Goal: Task Accomplishment & Management: Use online tool/utility

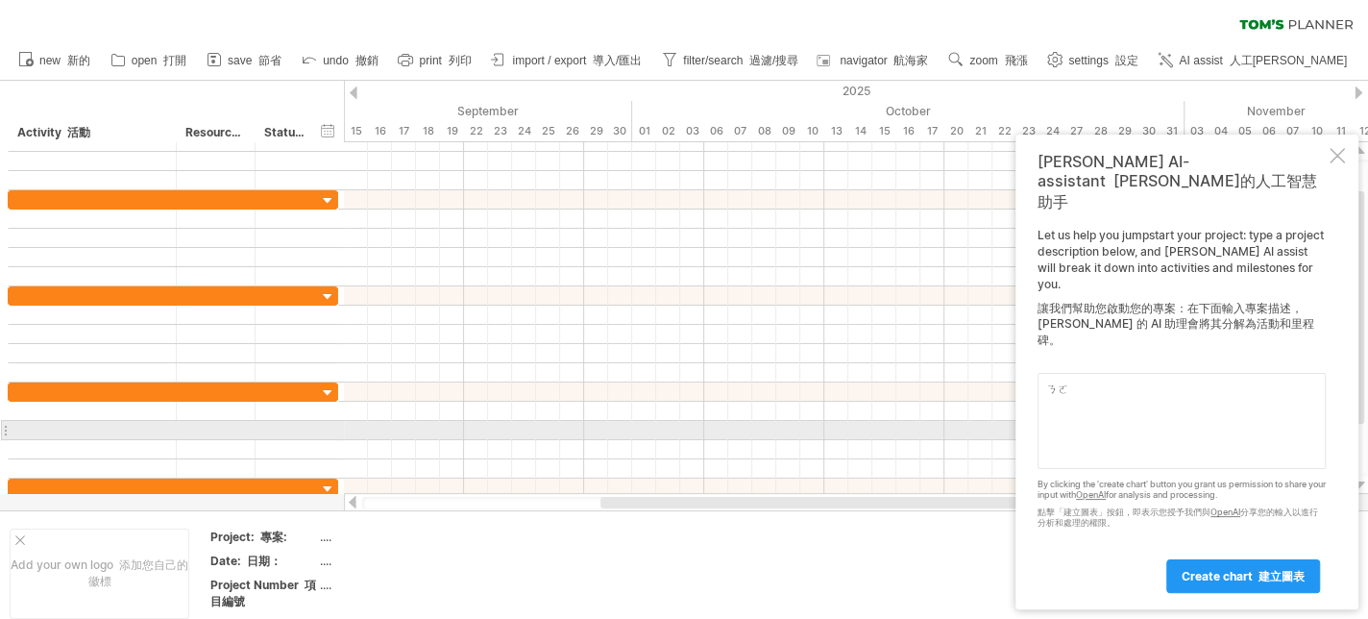
type textarea "ㄋㄟ"
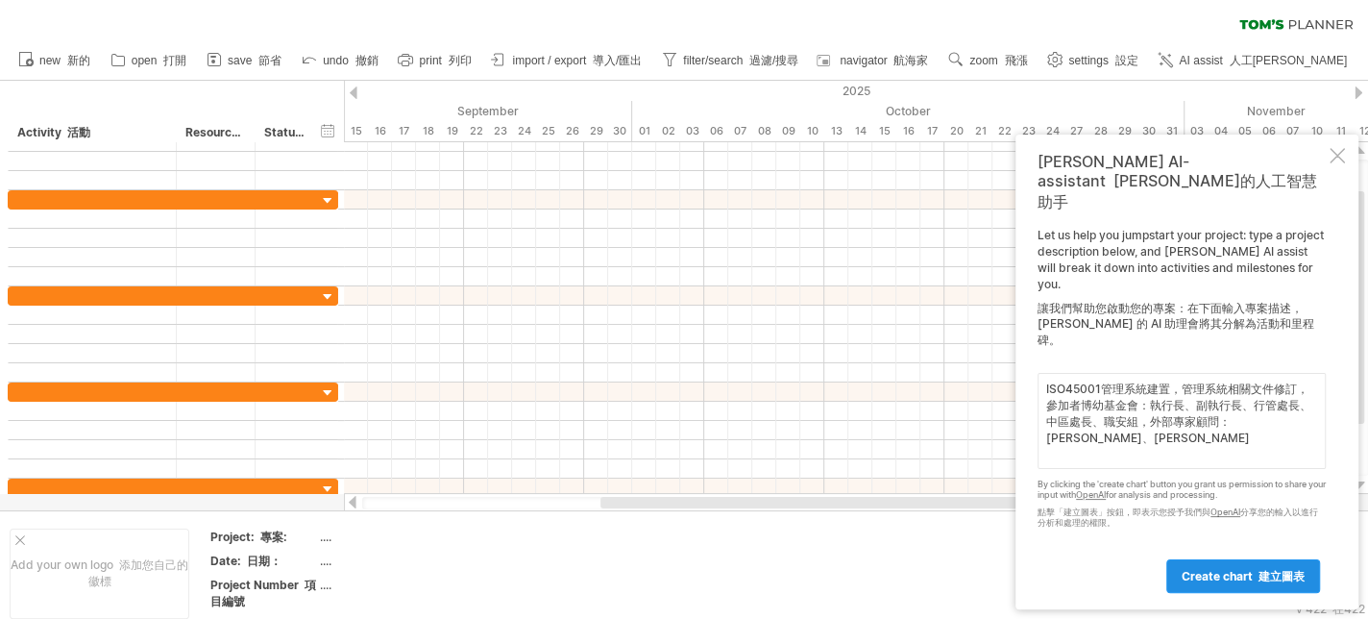
type textarea "ISO45001管理系統建置，管理系統相關文件修訂，參加者博幼基金會：執行長、副執行長、行管處長、中區處長、職安組，外部專家顧問：[PERSON_NAME]、…"
click at [1274, 577] on font "建立圖表" at bounding box center [1281, 576] width 46 height 14
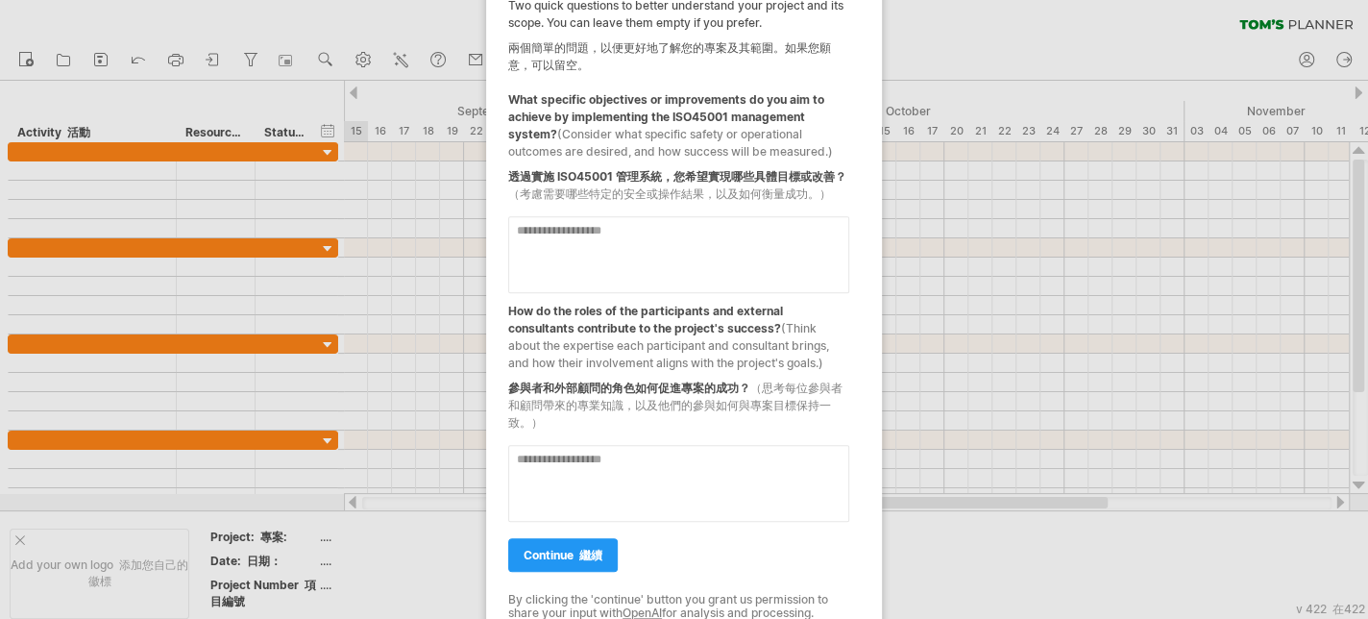
click at [640, 249] on textarea at bounding box center [678, 254] width 341 height 77
type textarea "*"
type textarea "**********"
click at [735, 469] on textarea at bounding box center [678, 483] width 341 height 77
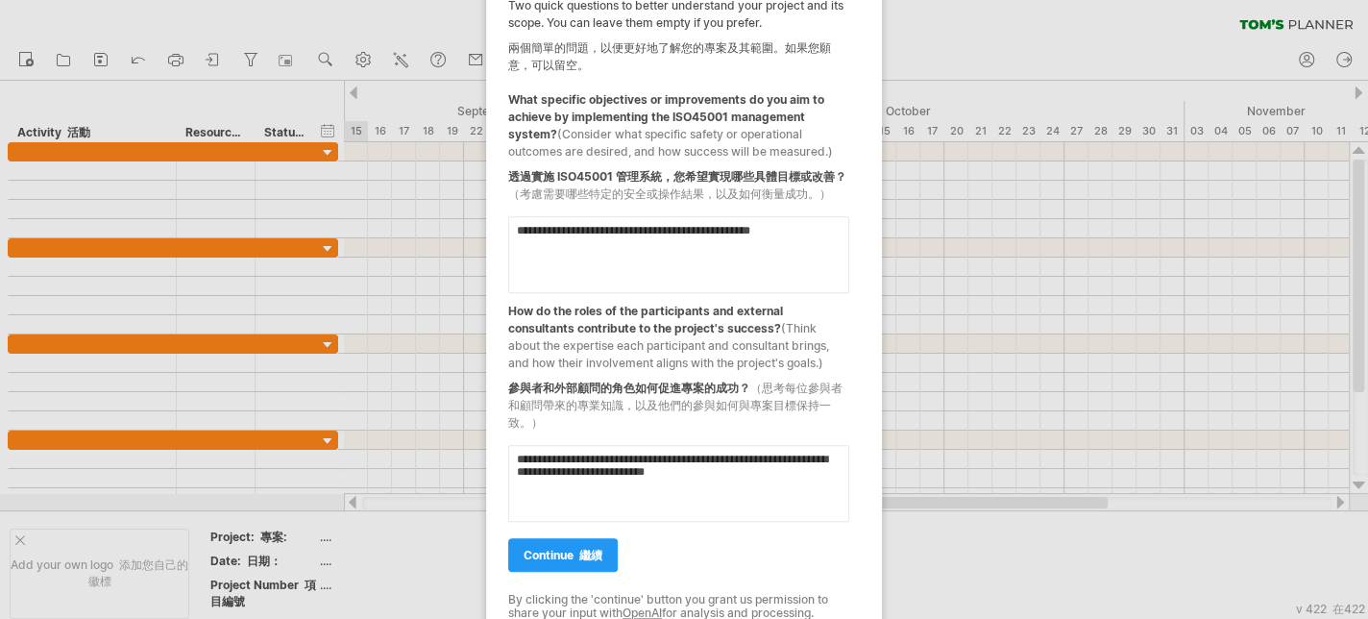
type textarea "**********"
click at [811, 266] on textarea "**********" at bounding box center [678, 254] width 341 height 77
click at [579, 265] on textarea "**********" at bounding box center [678, 254] width 341 height 77
click at [556, 262] on textarea "**********" at bounding box center [678, 254] width 341 height 77
click at [550, 287] on textarea "**********" at bounding box center [678, 254] width 341 height 77
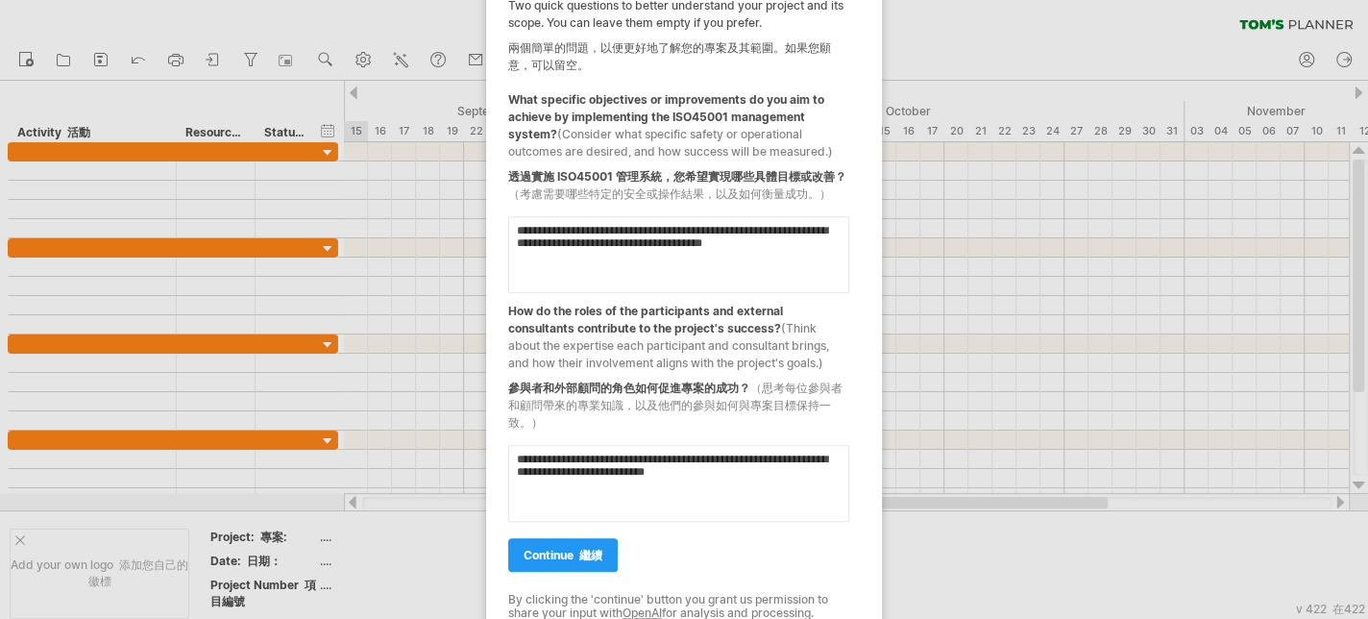
click at [819, 277] on textarea "**********" at bounding box center [678, 254] width 341 height 77
type textarea "**********"
click at [606, 555] on link "continue 繼續" at bounding box center [563, 555] width 110 height 34
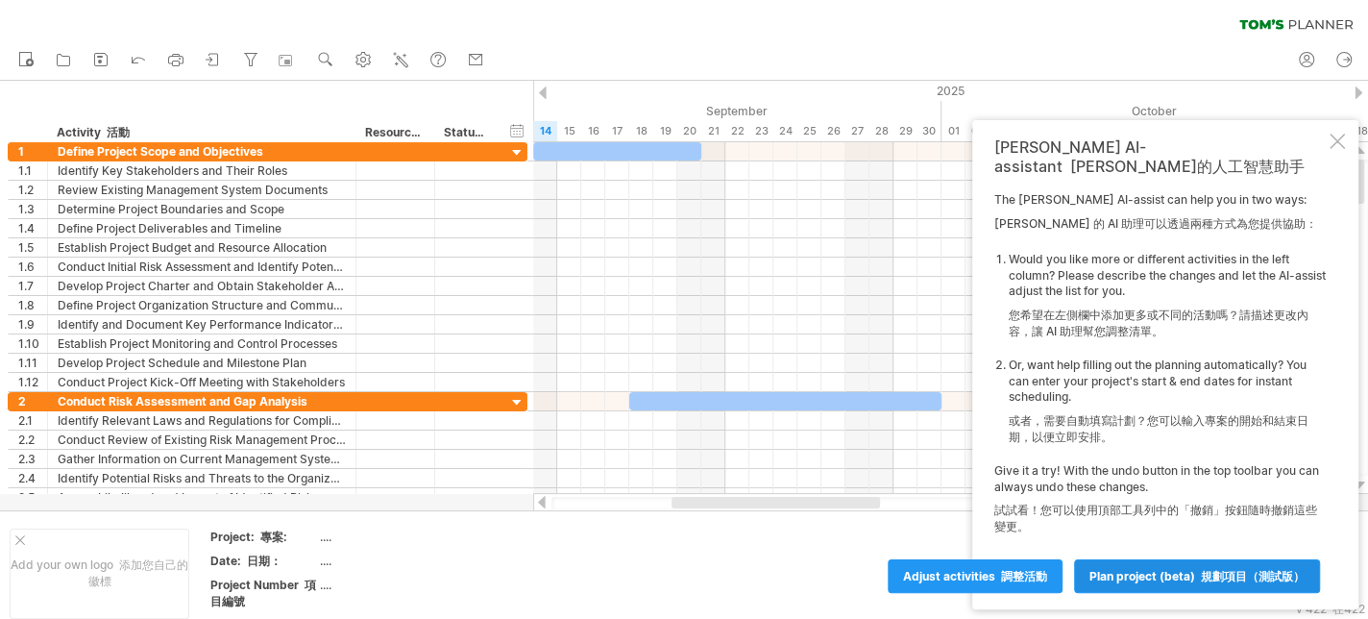
click at [1239, 581] on font "規劃項目（測試版）" at bounding box center [1253, 576] width 104 height 14
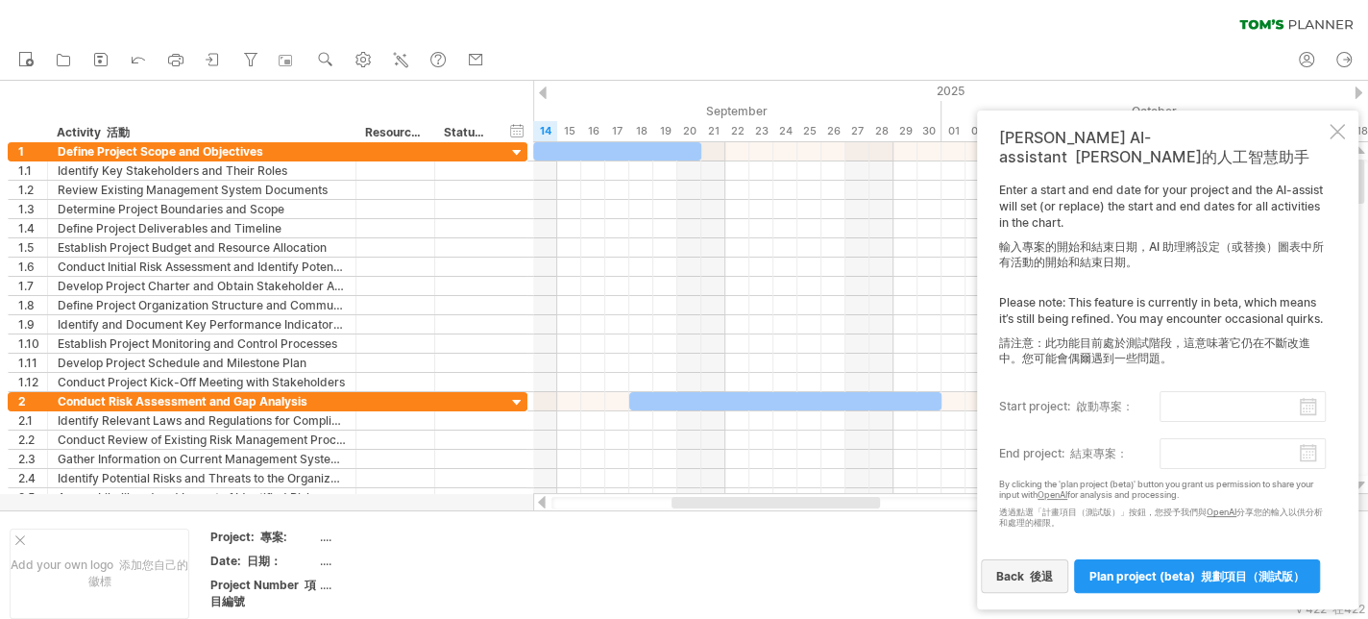
click at [1042, 584] on link "back 後退" at bounding box center [1024, 576] width 87 height 34
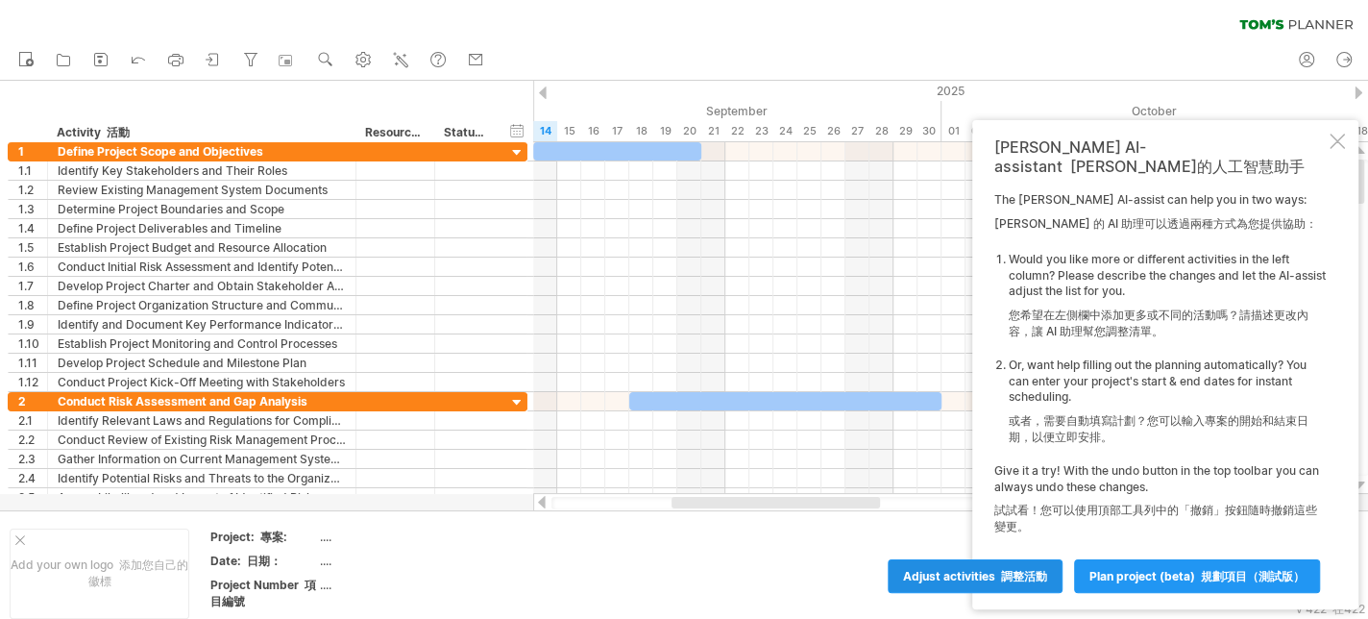
click at [1030, 580] on font "調整活動" at bounding box center [1024, 576] width 46 height 14
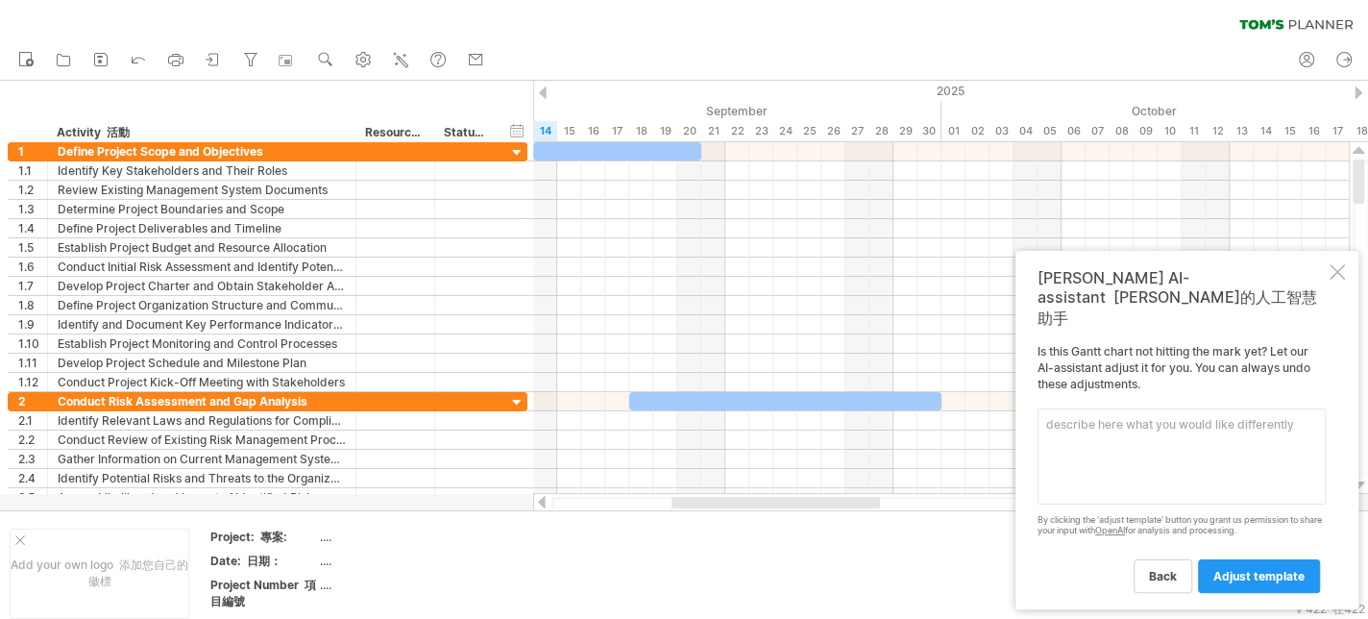
click at [1140, 484] on textarea at bounding box center [1182, 456] width 288 height 96
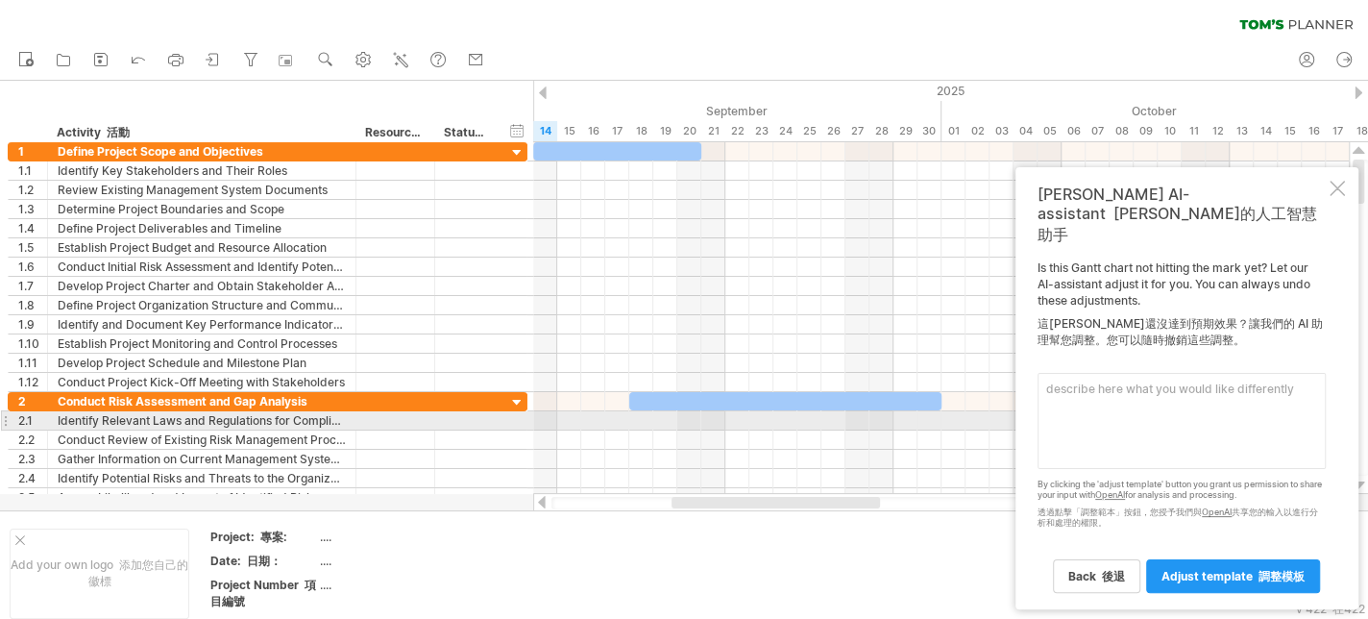
click at [1160, 417] on textarea at bounding box center [1182, 421] width 288 height 96
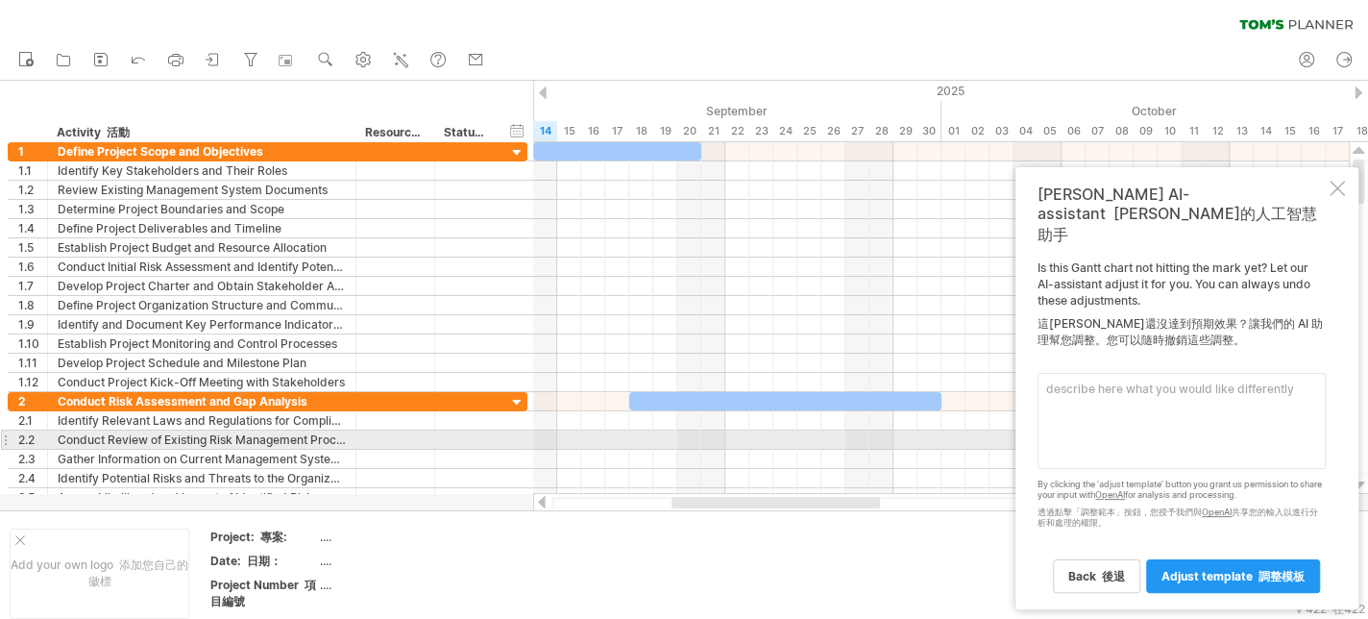
click at [1190, 442] on textarea at bounding box center [1182, 421] width 288 height 96
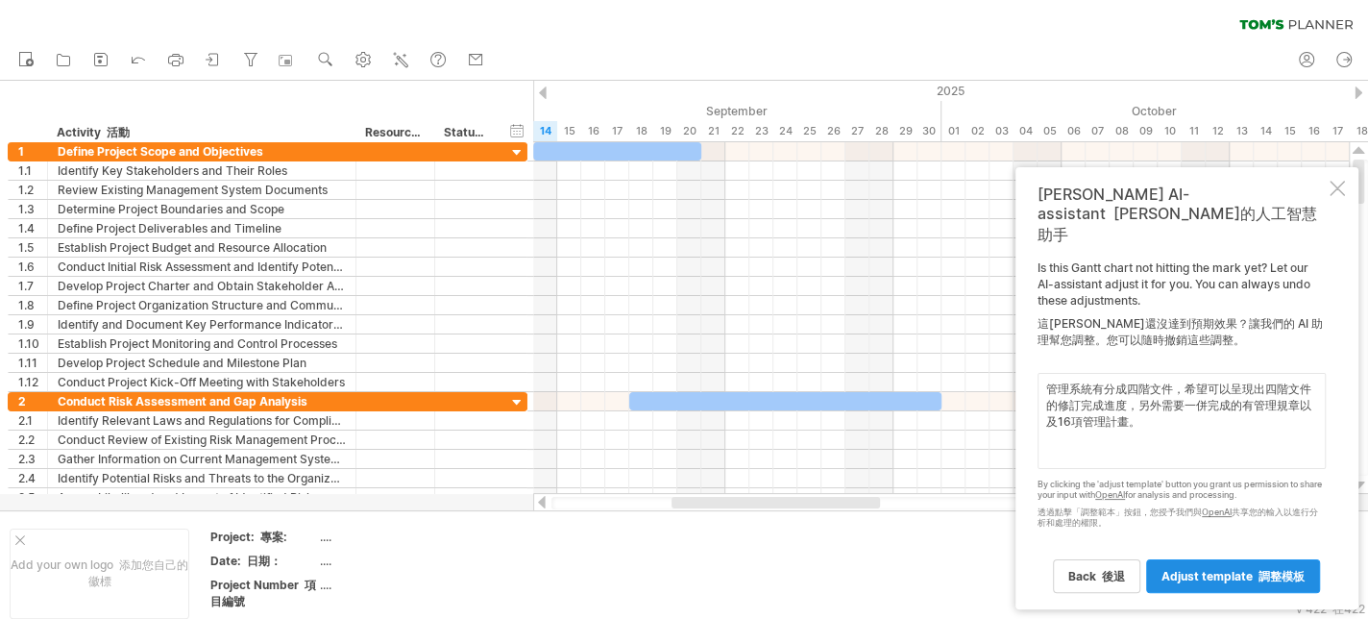
type textarea "管理系統有分成四階文件，希望可以呈現出四階文件的修訂完成進度，另外需要一併完成的有管理規章以及16項管理計畫。"
click at [1249, 573] on span "adjust template 調整模板" at bounding box center [1232, 576] width 143 height 14
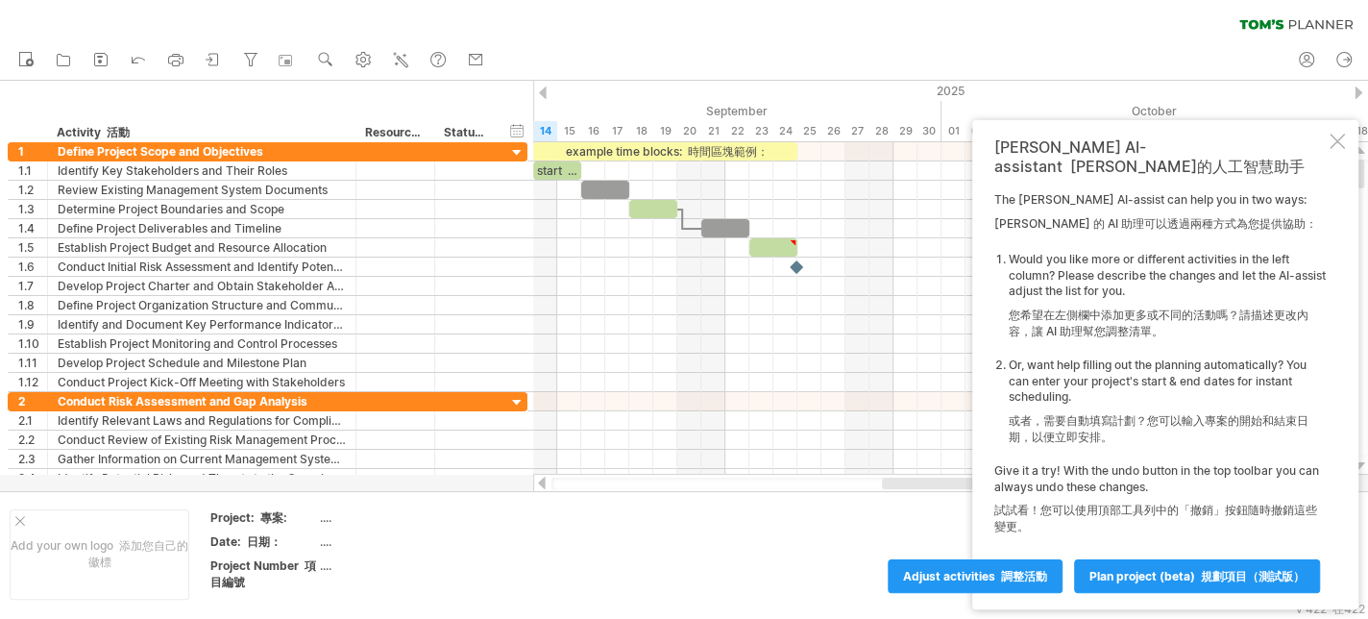
click at [902, 24] on div "clear filter reapply filter" at bounding box center [684, 20] width 1368 height 40
click at [1336, 149] on div at bounding box center [1337, 141] width 15 height 15
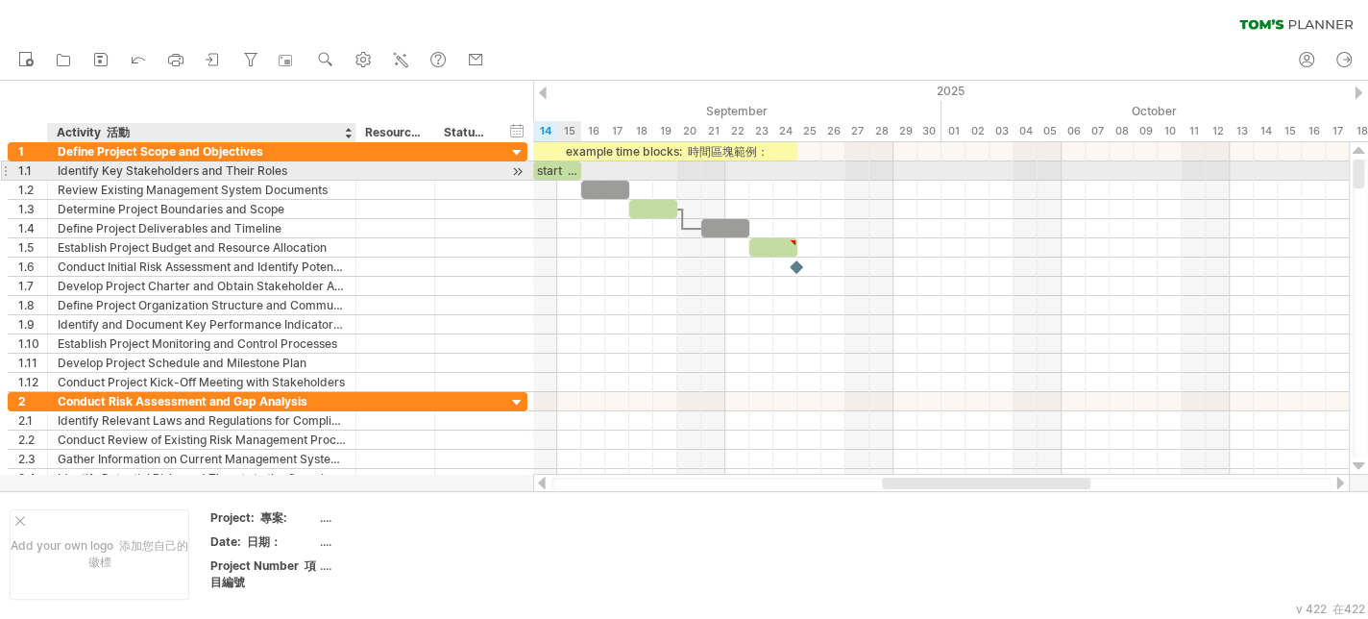
click at [231, 169] on div "Identify Key Stakeholders and Their Roles 確定關鍵利害關係人及其角色" at bounding box center [202, 170] width 288 height 18
click at [320, 174] on input "**********" at bounding box center [202, 170] width 288 height 18
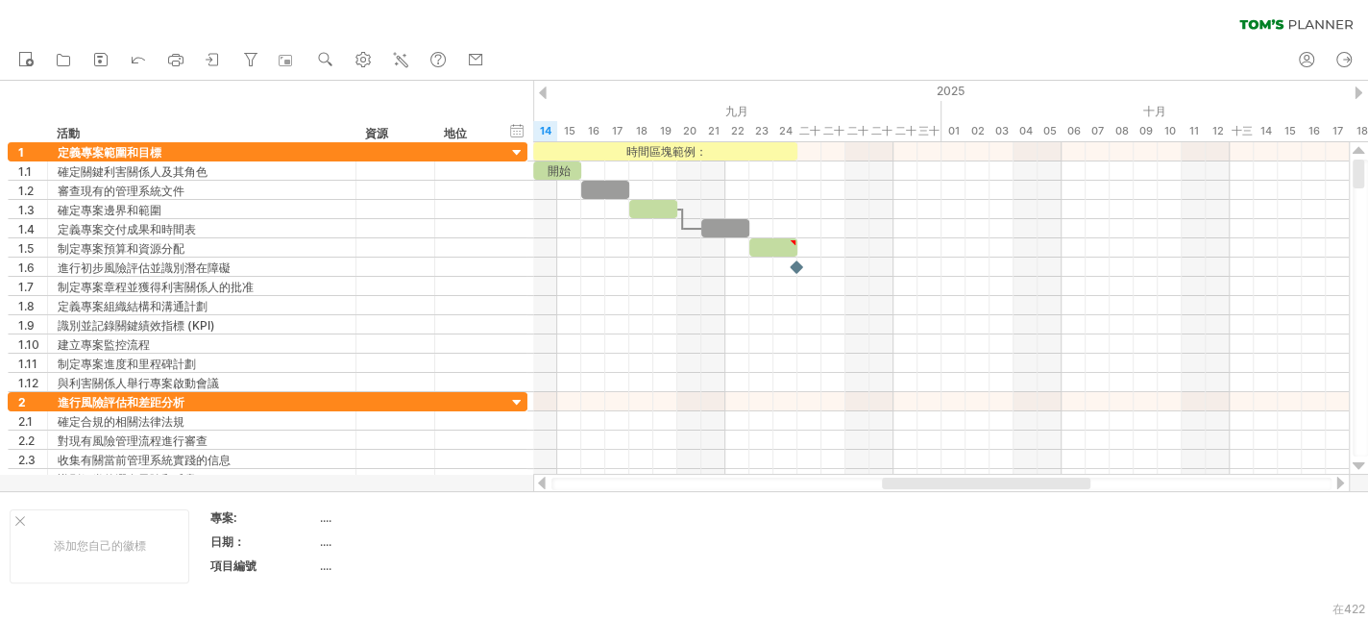
click at [367, 5] on div "清除過濾器 重新套用濾鏡" at bounding box center [684, 20] width 1368 height 40
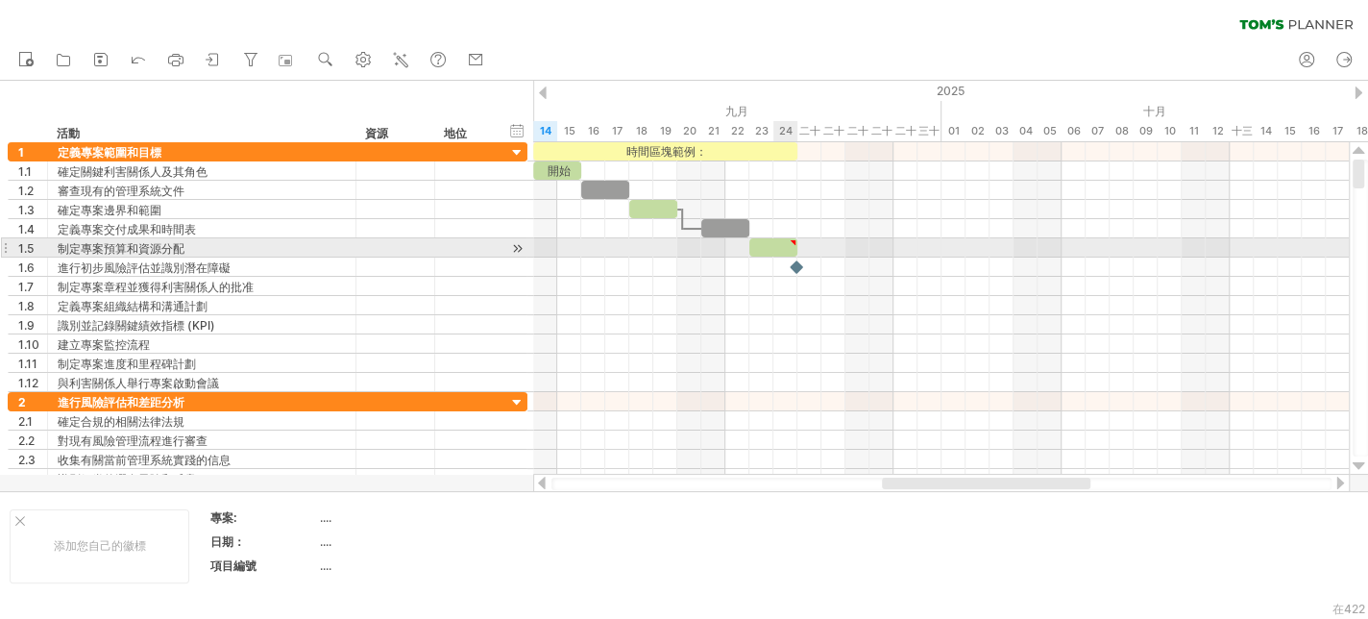
type textarea "**********"
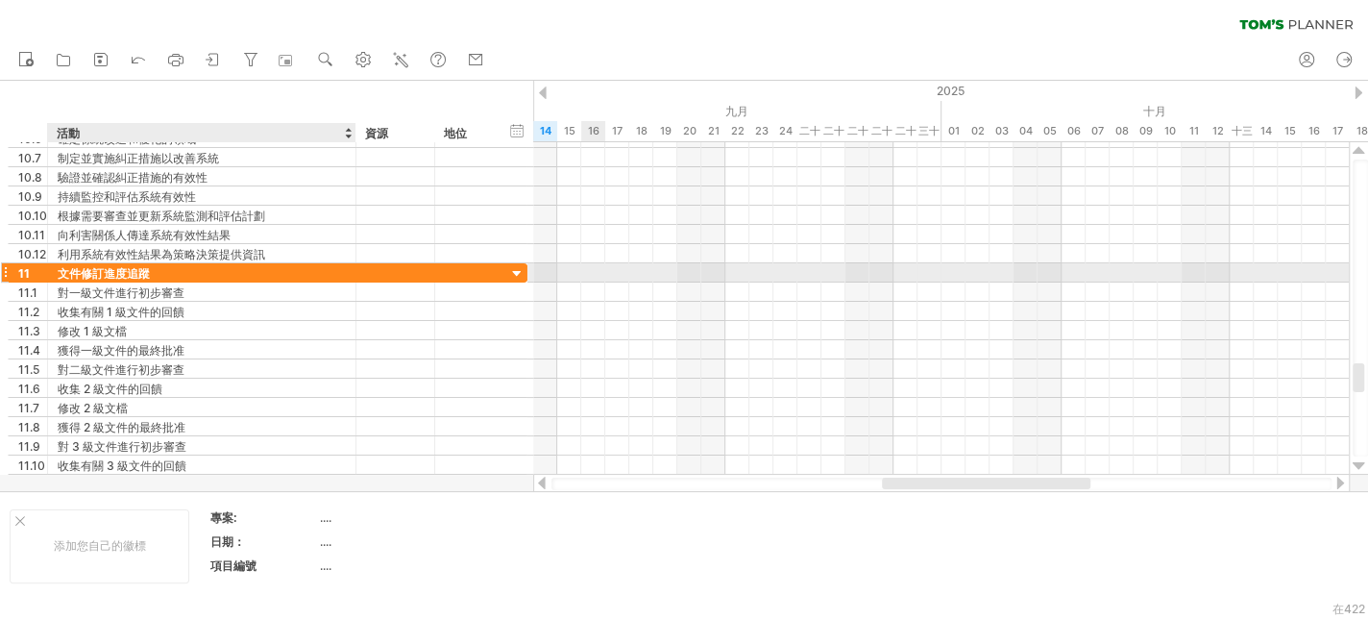
click at [139, 266] on font "文件修訂進度追蹤" at bounding box center [104, 273] width 92 height 14
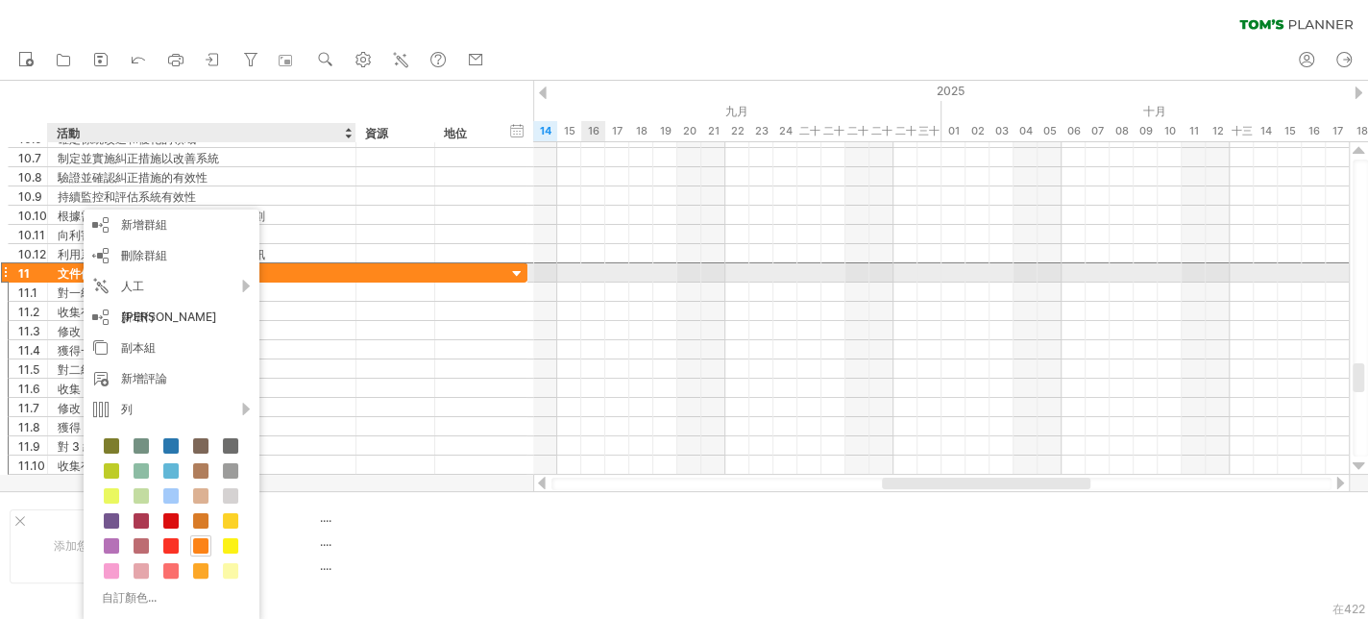
click at [61, 270] on font "文件修訂進度追蹤" at bounding box center [104, 273] width 92 height 14
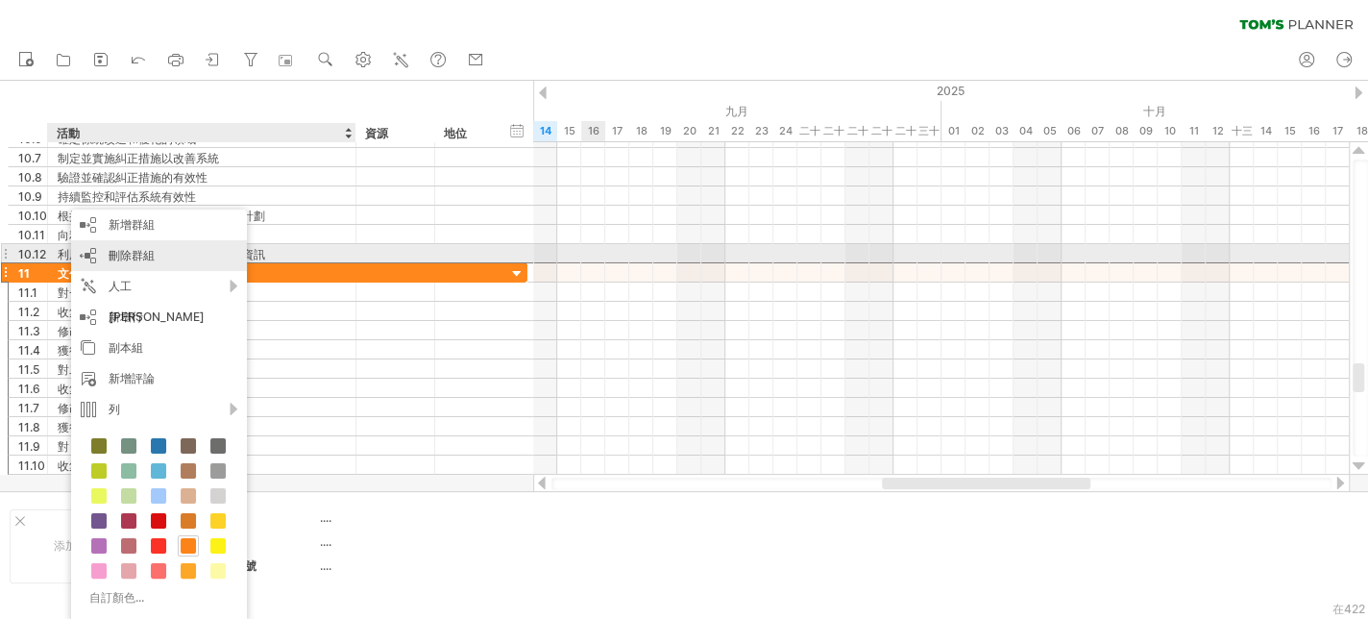
click at [183, 254] on div "刪除群組 刪除選定的群組" at bounding box center [159, 255] width 176 height 31
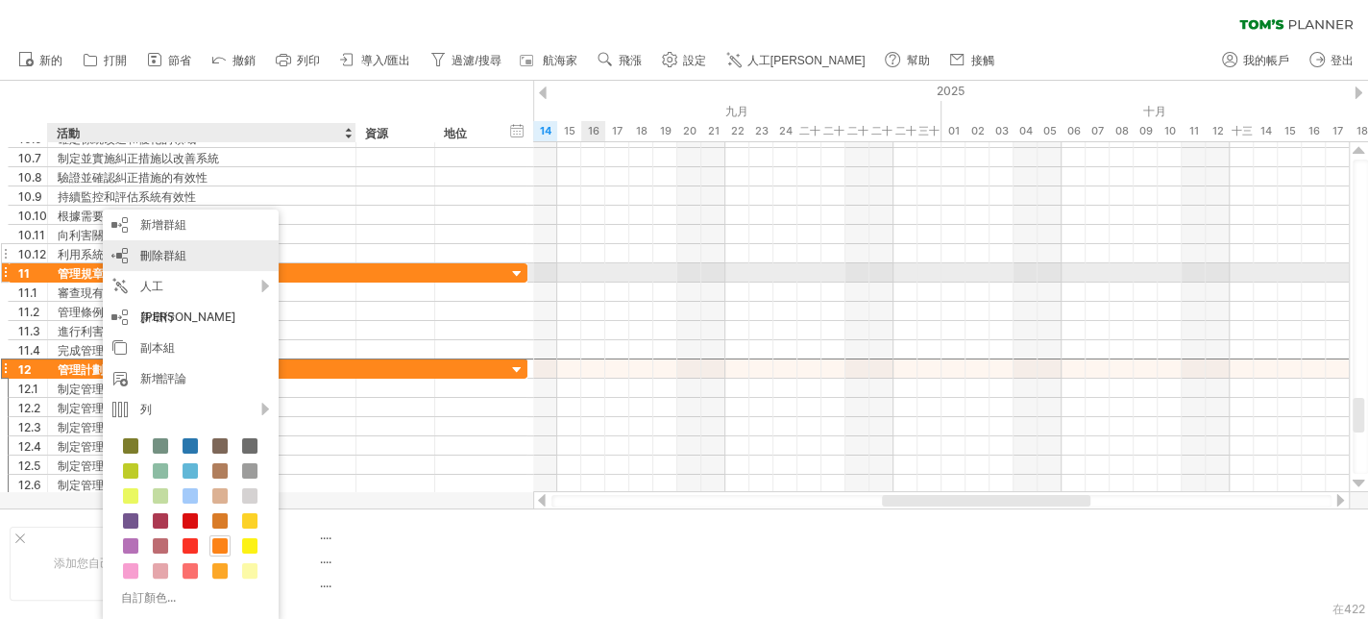
click at [189, 254] on div "刪除群組 刪除選定的群組" at bounding box center [191, 255] width 176 height 31
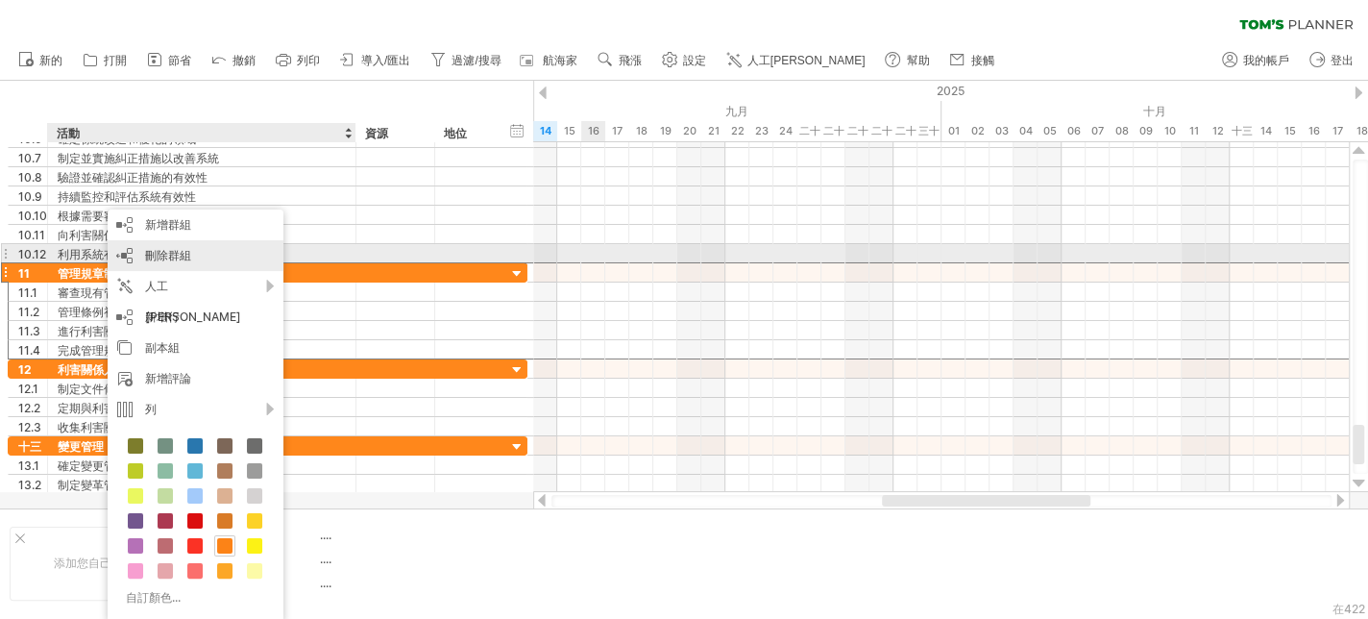
click at [181, 254] on font "刪除群組" at bounding box center [168, 255] width 46 height 14
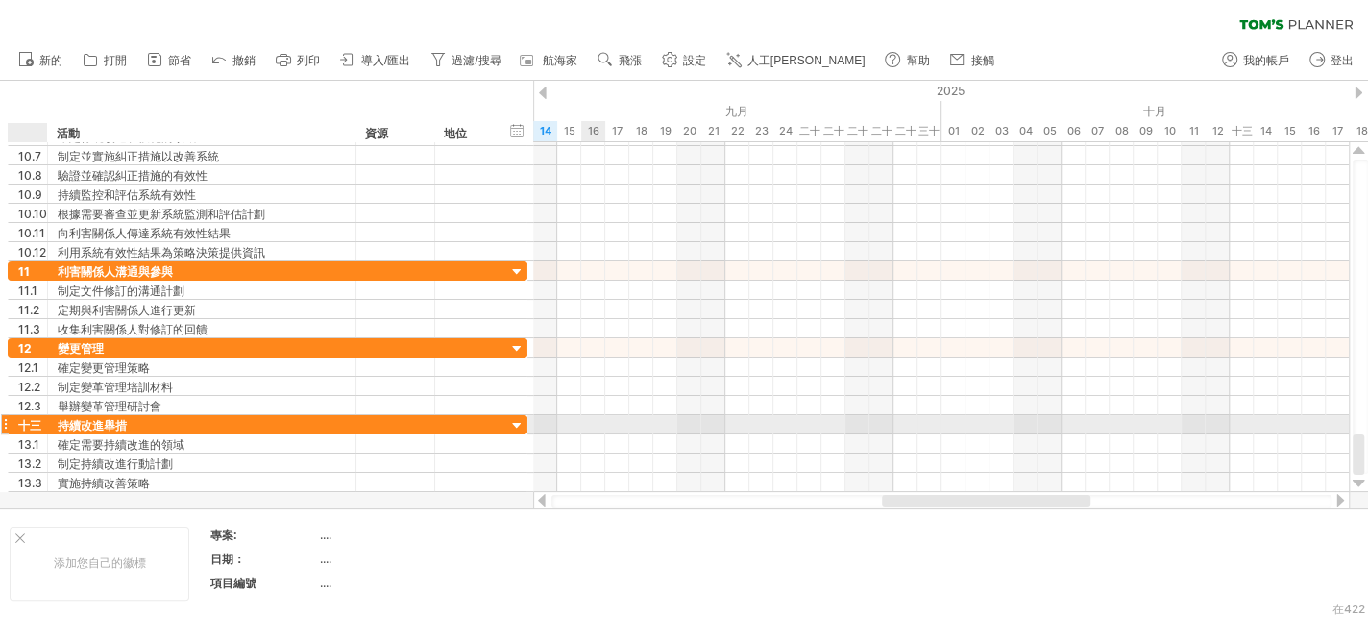
click at [32, 419] on font "十三" at bounding box center [29, 425] width 23 height 14
click at [36, 419] on font "十三" at bounding box center [29, 425] width 23 height 14
click at [86, 422] on font "持續改進舉措" at bounding box center [92, 425] width 69 height 14
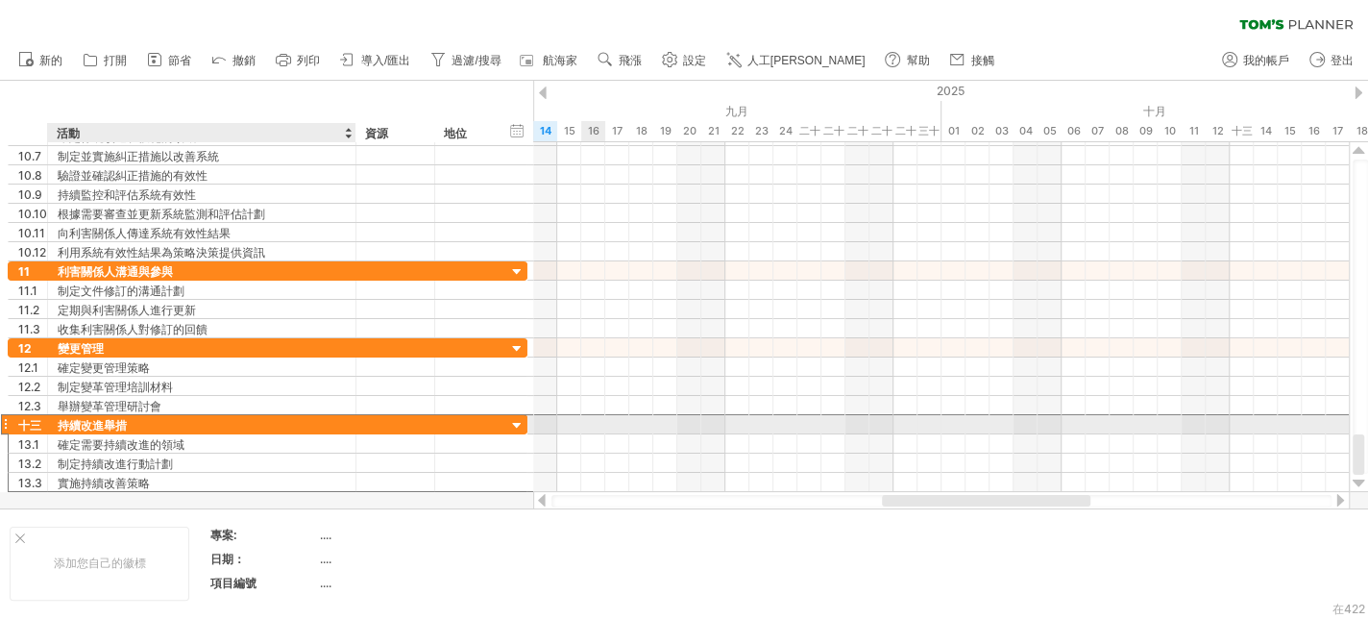
click at [114, 421] on font "持續改進舉措" at bounding box center [92, 425] width 69 height 14
click at [135, 424] on div "持續改進舉措" at bounding box center [202, 424] width 288 height 18
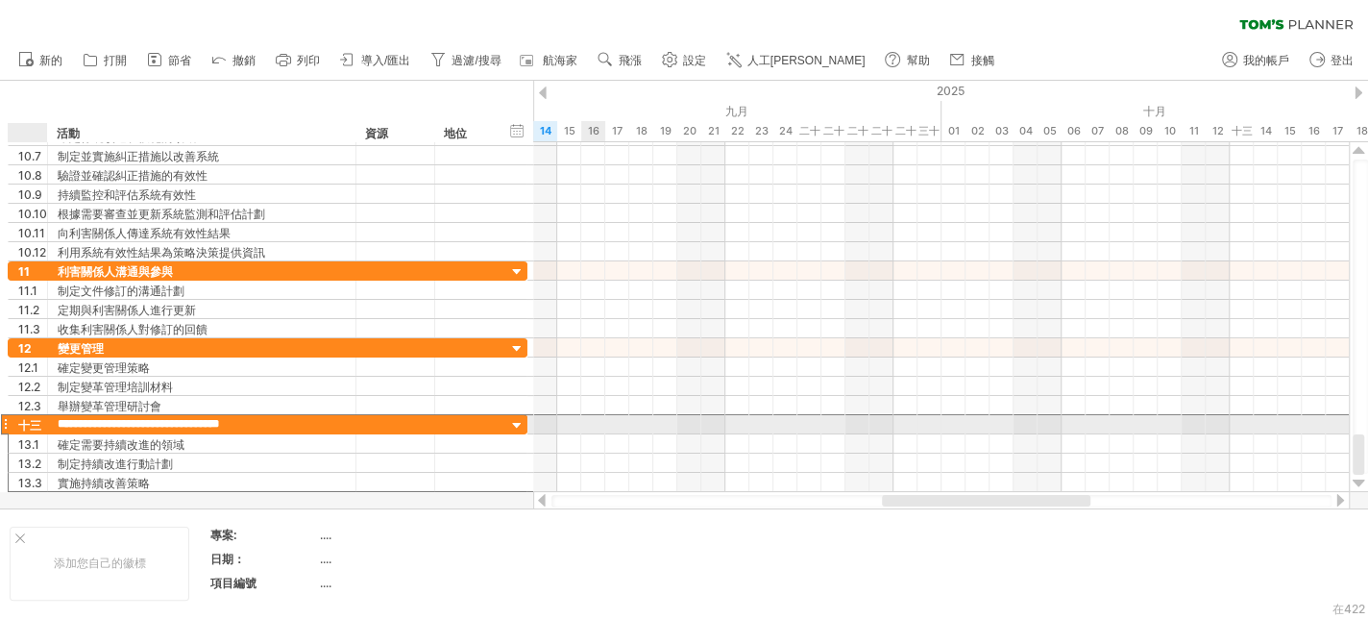
click at [20, 420] on font "十三" at bounding box center [29, 425] width 23 height 14
click at [30, 419] on font "十三" at bounding box center [29, 425] width 23 height 14
click at [32, 419] on font "十三" at bounding box center [29, 425] width 23 height 14
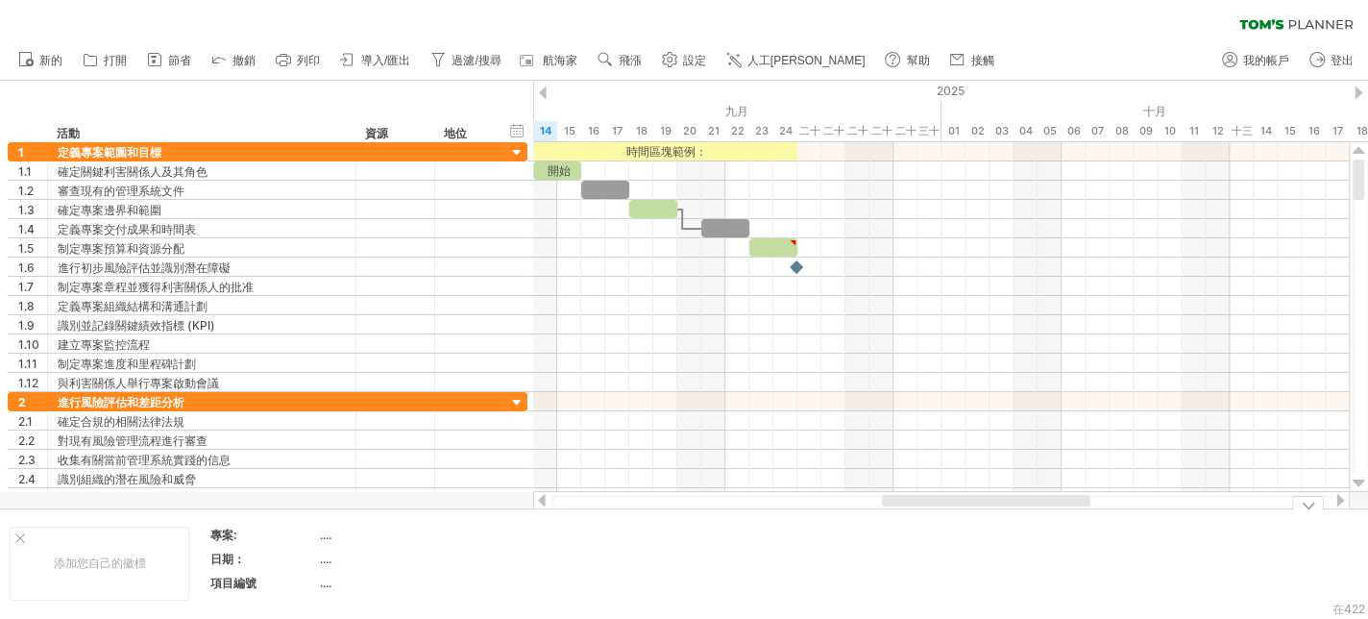
drag, startPoint x: 923, startPoint y: 507, endPoint x: 832, endPoint y: 516, distance: 91.7
click at [794, 511] on div "添加您自己的徽標 專案: .... 日期： .... 項目編號 ...." at bounding box center [684, 563] width 1368 height 110
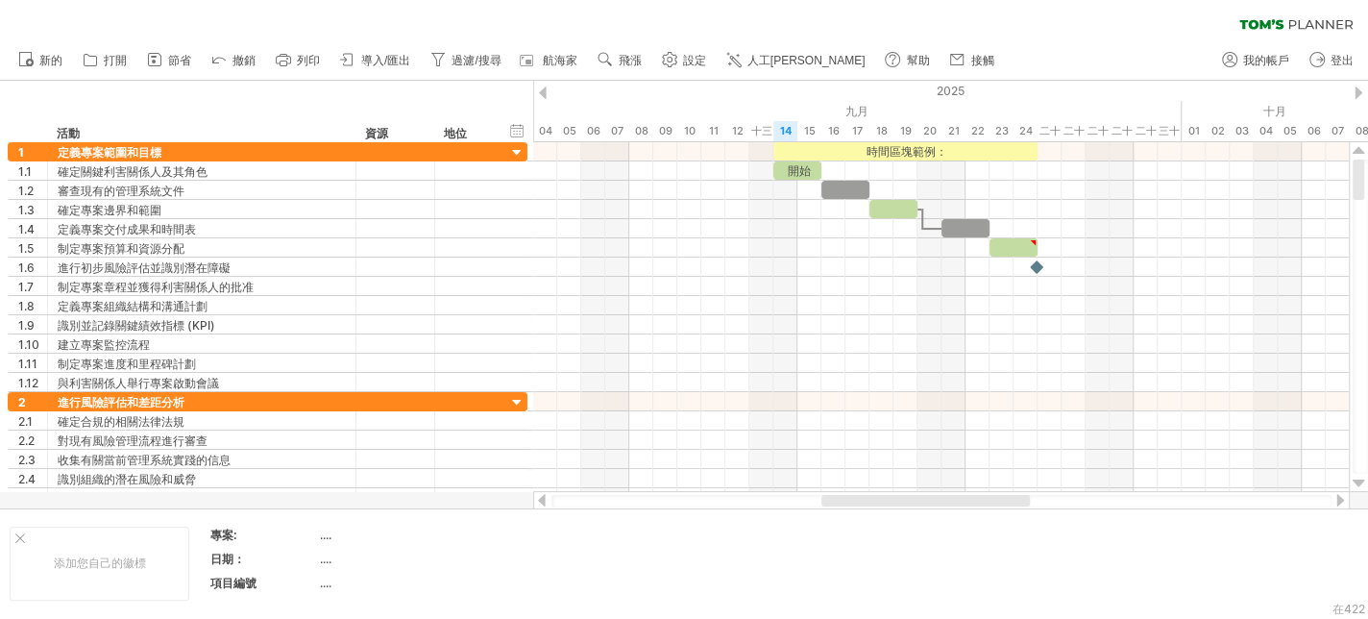
drag, startPoint x: 924, startPoint y: 504, endPoint x: 864, endPoint y: 503, distance: 60.5
click at [864, 503] on div at bounding box center [925, 501] width 208 height 12
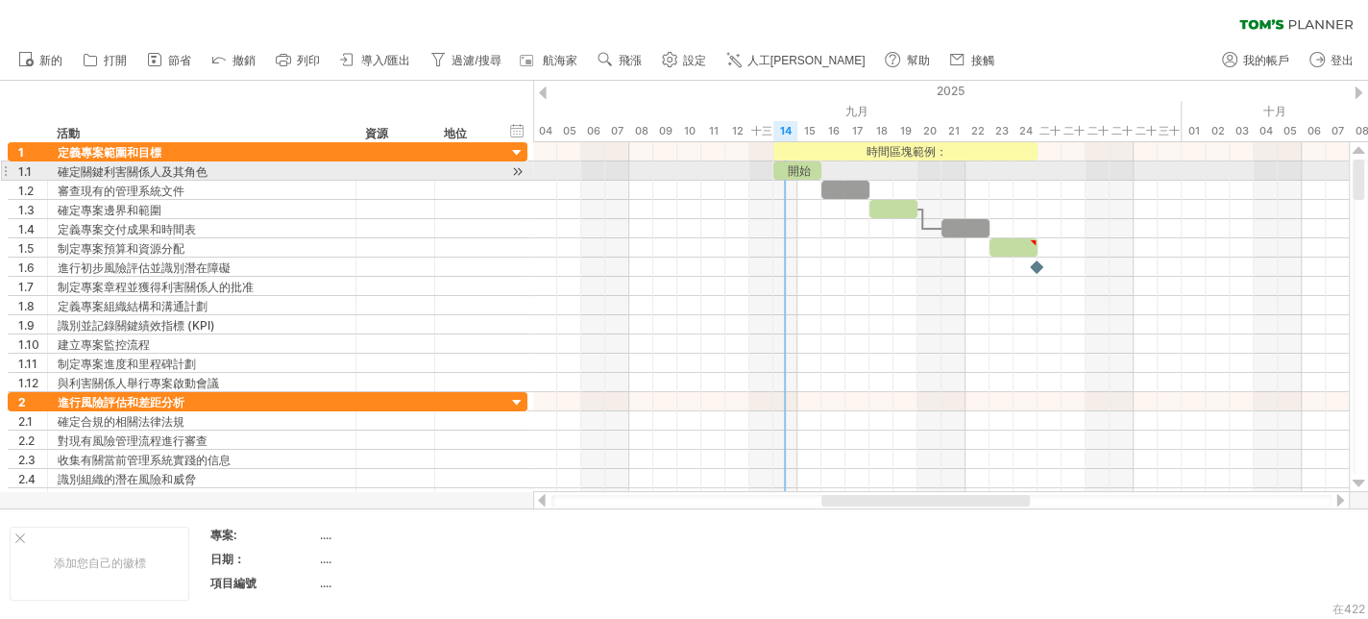
click at [790, 166] on font "開始" at bounding box center [799, 170] width 23 height 14
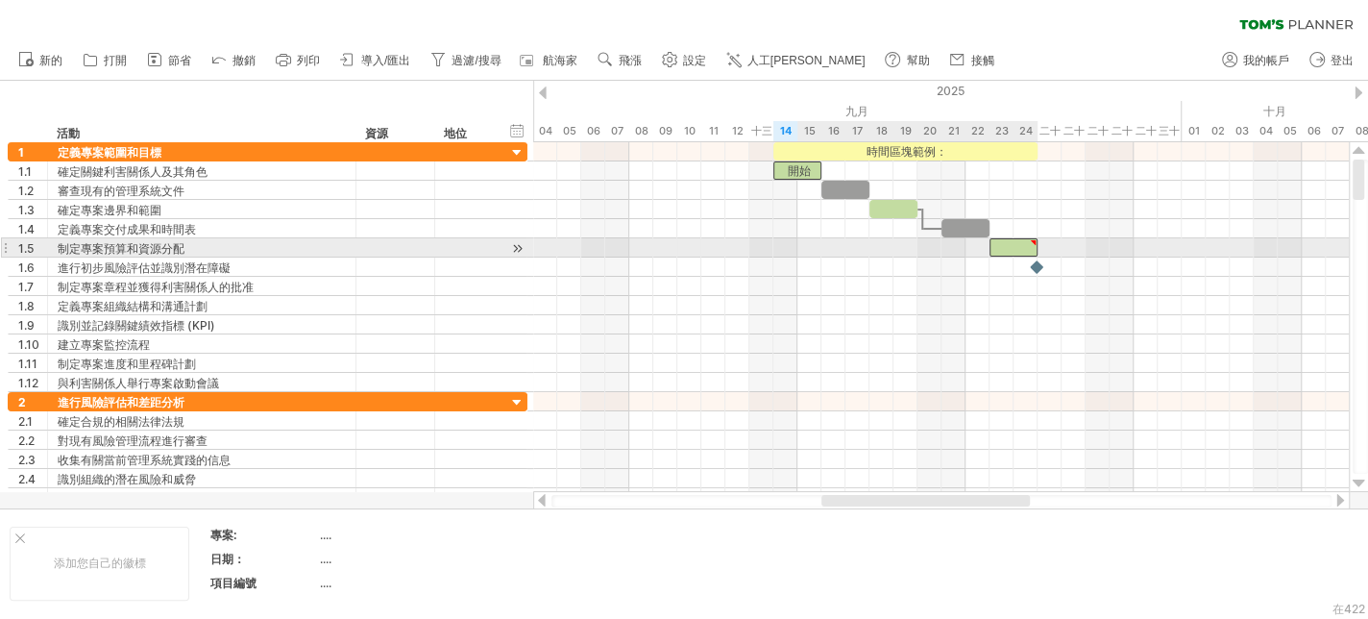
click at [1018, 249] on div at bounding box center [1013, 247] width 48 height 18
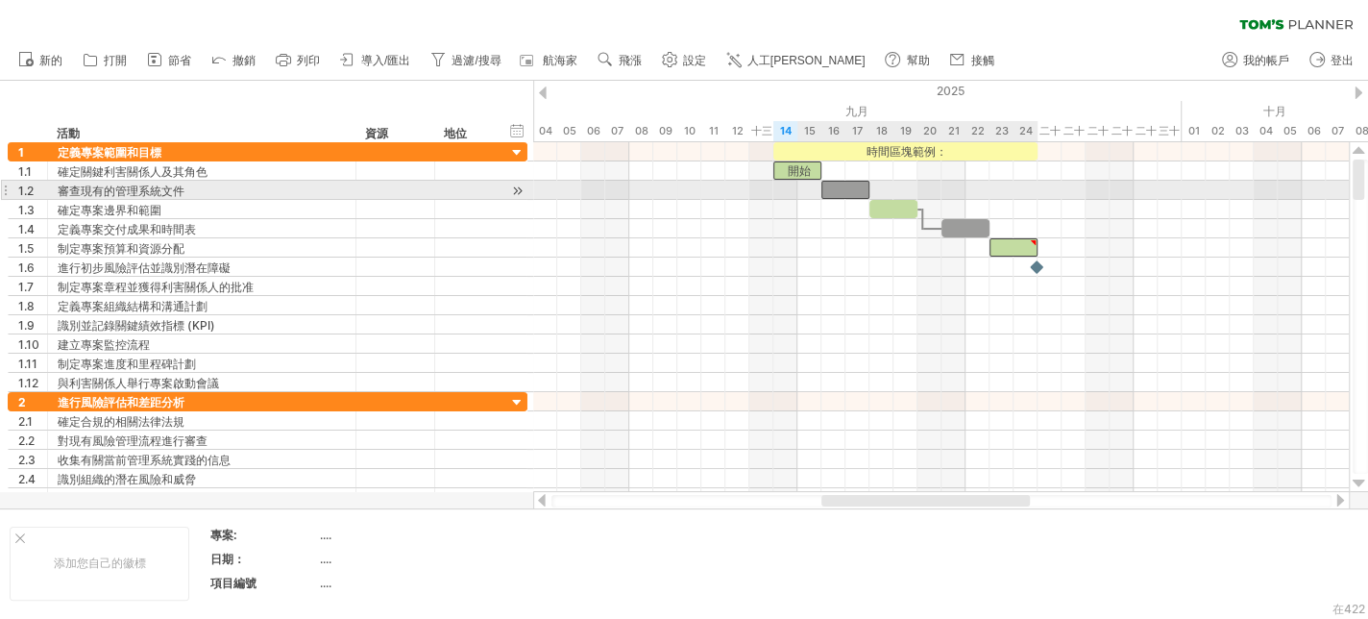
click at [841, 185] on div at bounding box center [845, 190] width 48 height 18
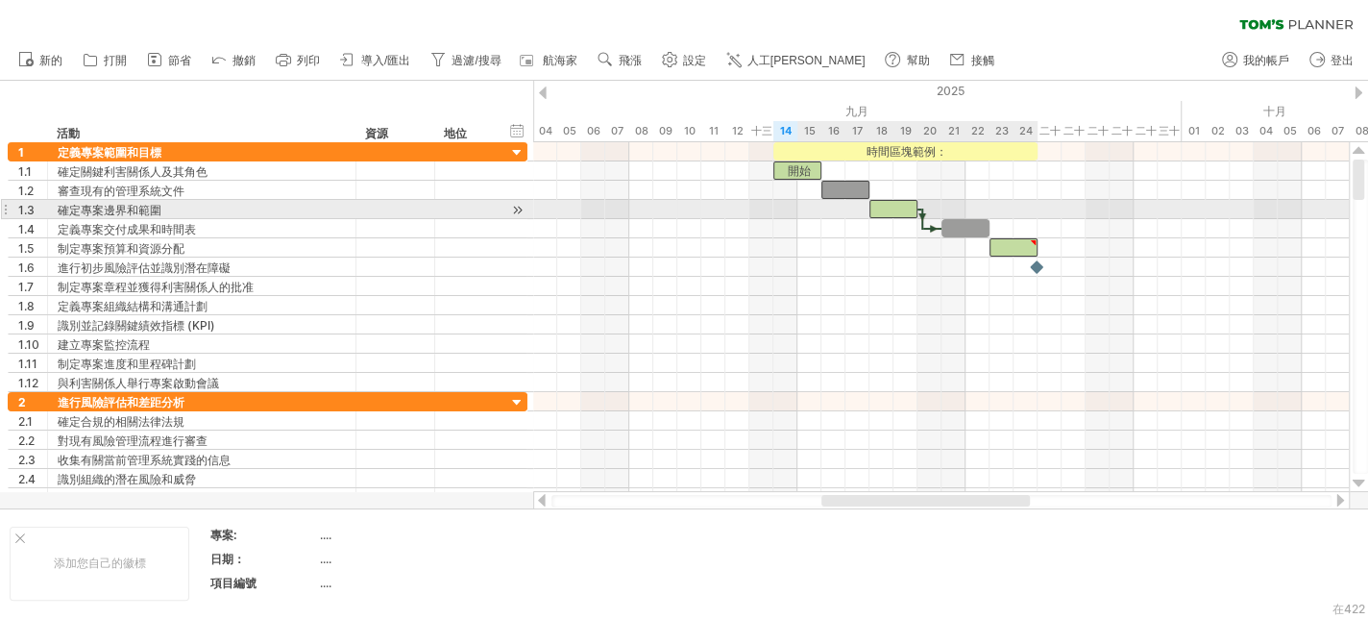
click at [898, 206] on div at bounding box center [893, 209] width 48 height 18
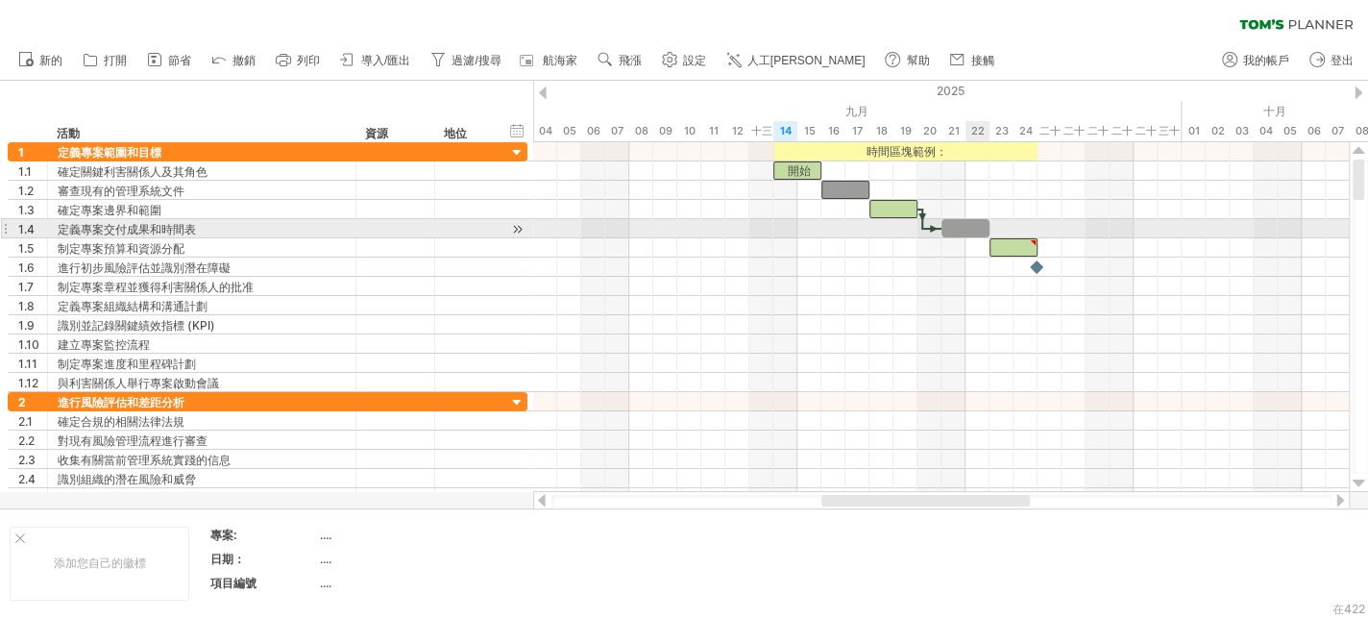
click at [969, 232] on div at bounding box center [965, 228] width 48 height 18
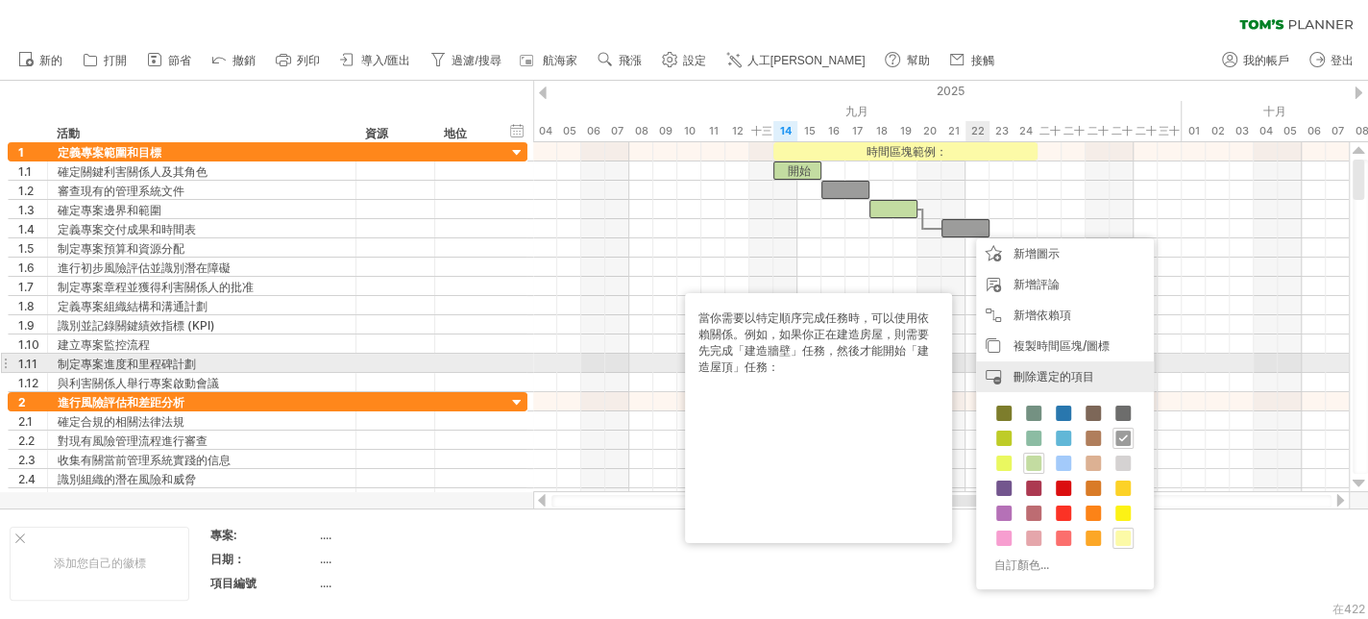
click at [1067, 379] on font "刪除選定的項目" at bounding box center [1054, 376] width 81 height 14
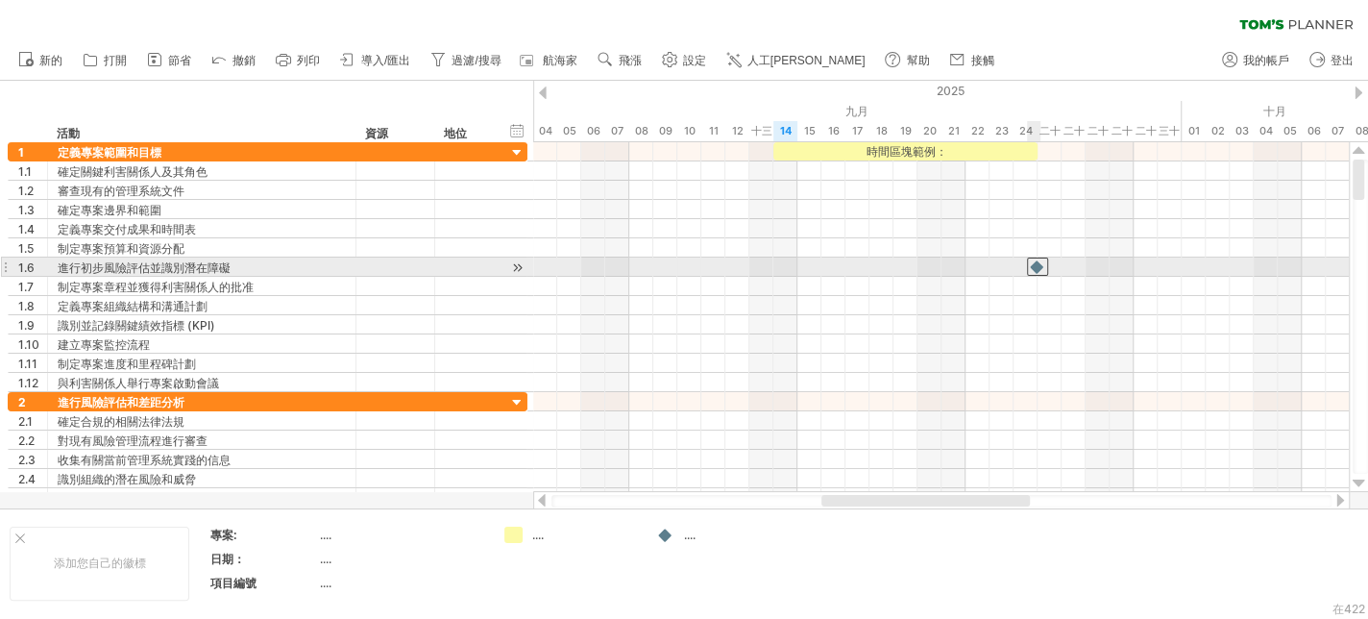
click at [1036, 261] on div at bounding box center [1037, 266] width 21 height 18
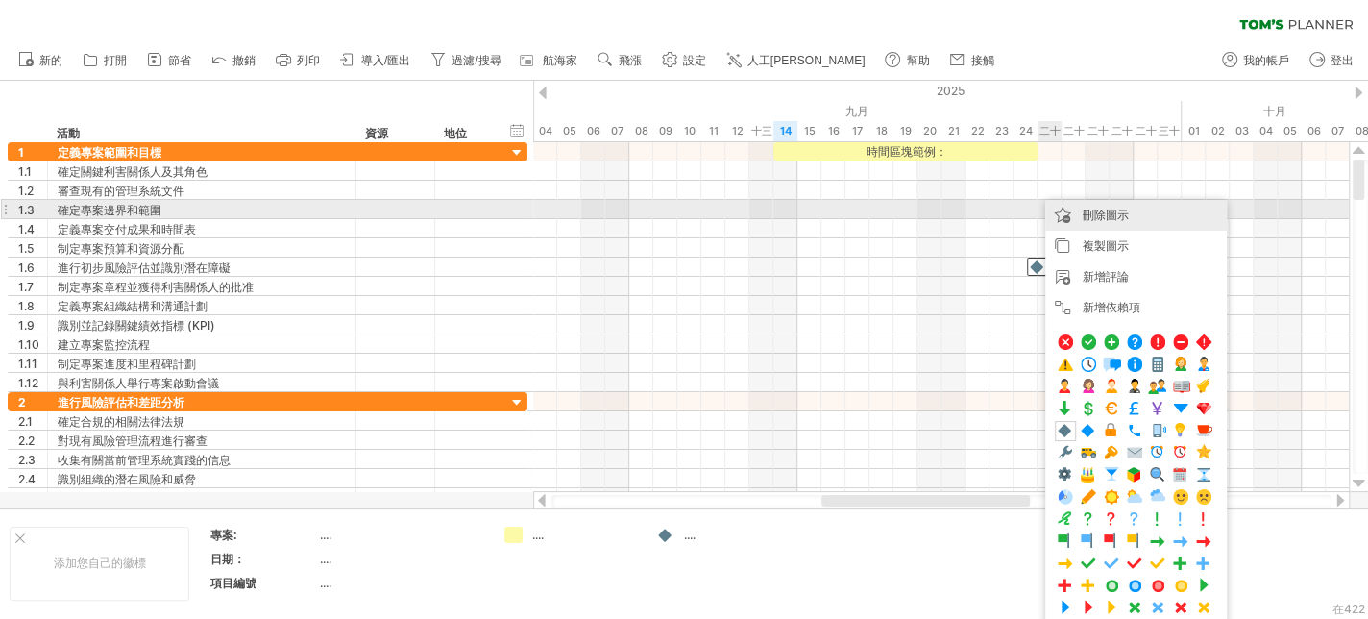
click at [1124, 215] on font "刪除圖示" at bounding box center [1106, 215] width 46 height 14
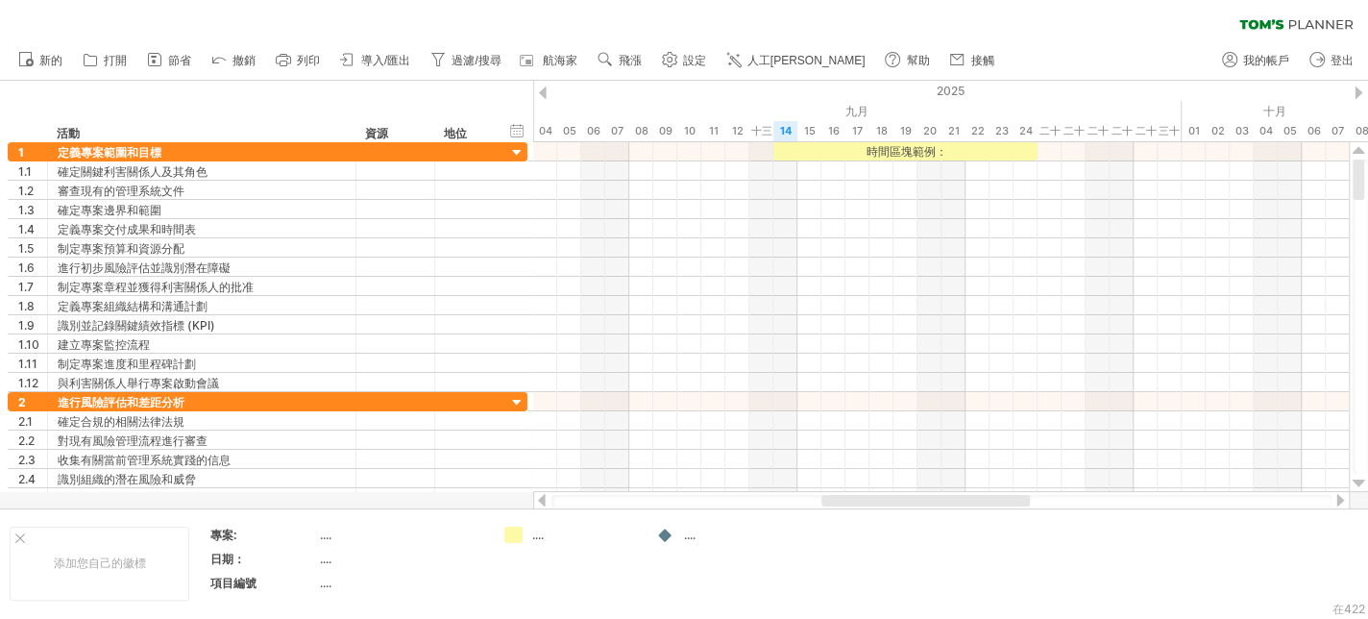
click at [872, 506] on div at bounding box center [941, 501] width 780 height 12
click at [503, 536] on div "嘗試造訪 [DOMAIN_NAME] 再次連接... 0% 清除過濾器 新的" at bounding box center [684, 309] width 1368 height 619
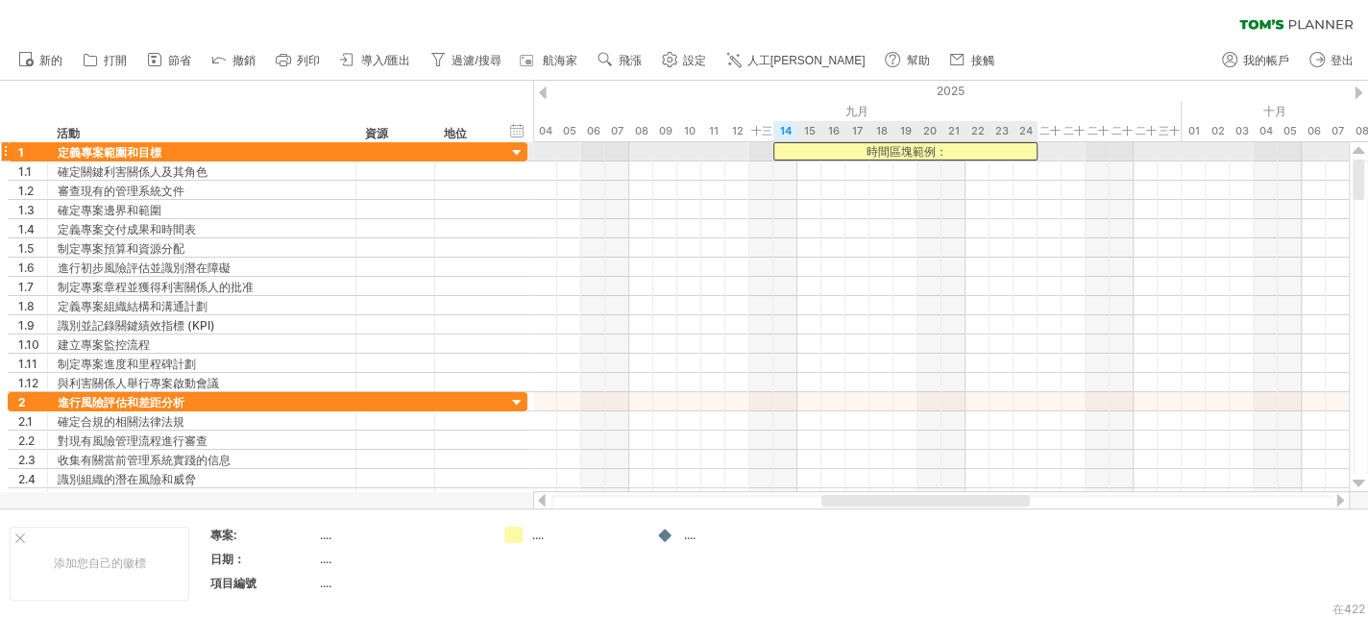
click at [916, 147] on font "時間區塊範例：" at bounding box center [907, 151] width 81 height 14
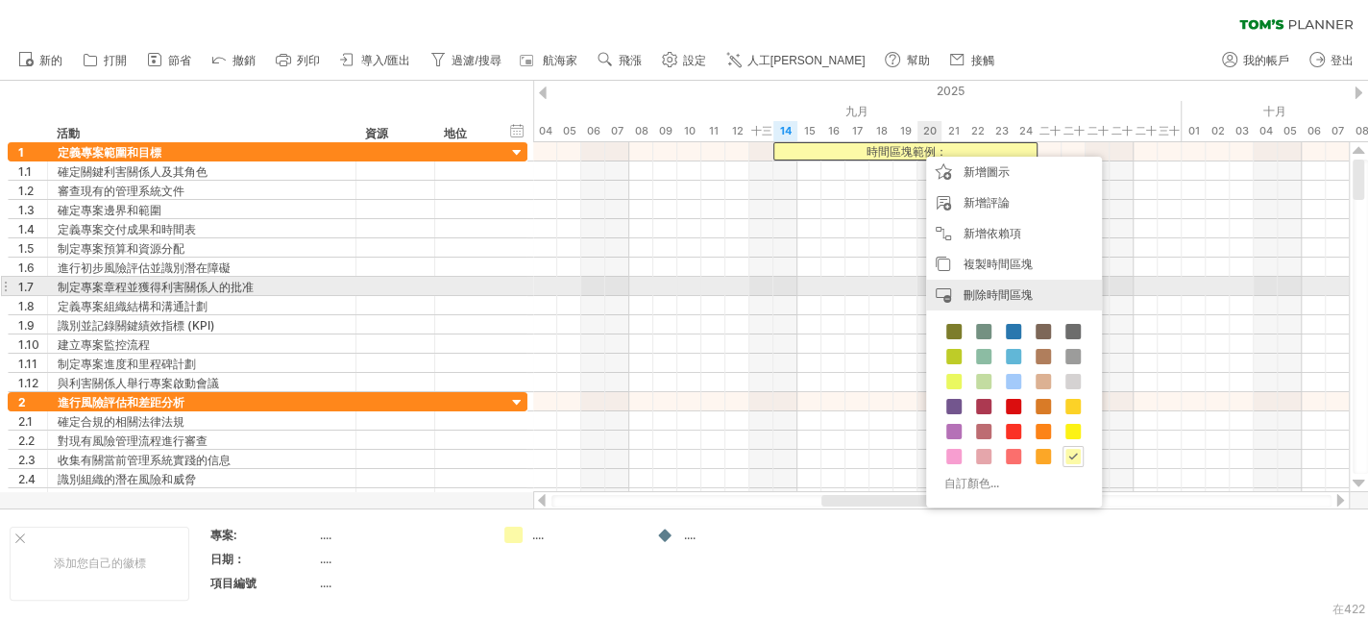
click at [1023, 295] on font "刪除時間區塊" at bounding box center [998, 294] width 69 height 14
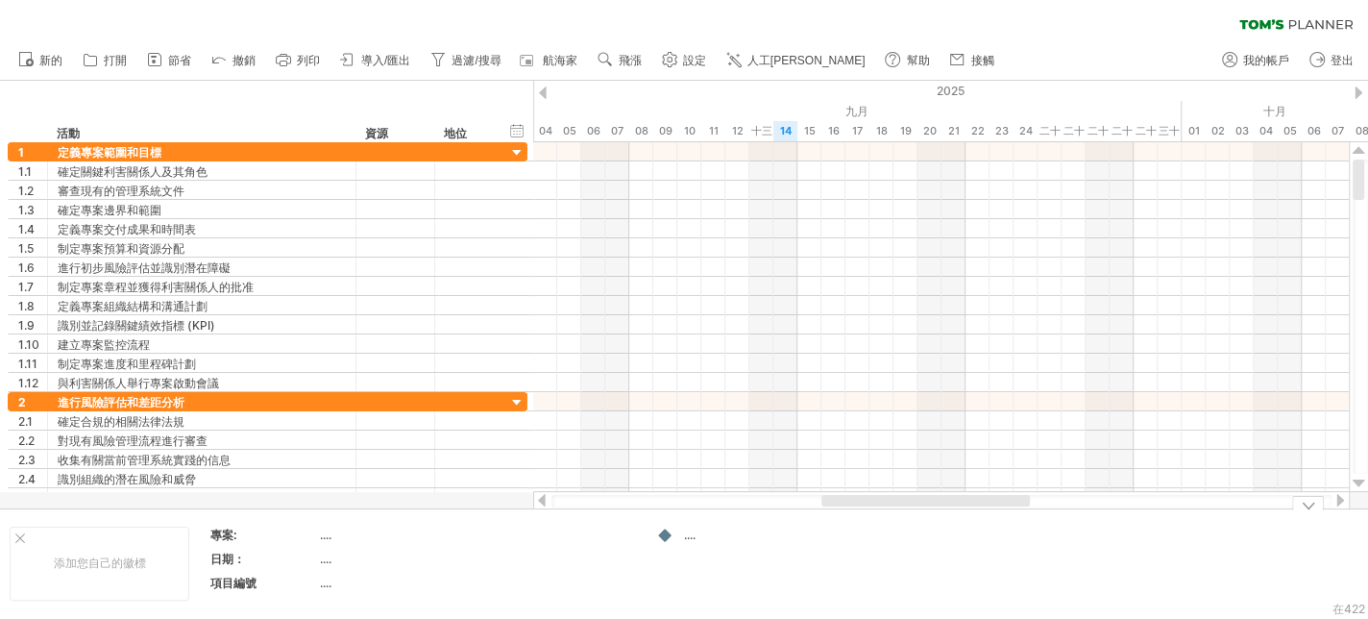
click at [664, 536] on div "嘗試造訪 [DOMAIN_NAME] 再次連接... 0% 清除過濾器 新的" at bounding box center [684, 309] width 1368 height 619
click at [667, 539] on div at bounding box center [665, 535] width 19 height 18
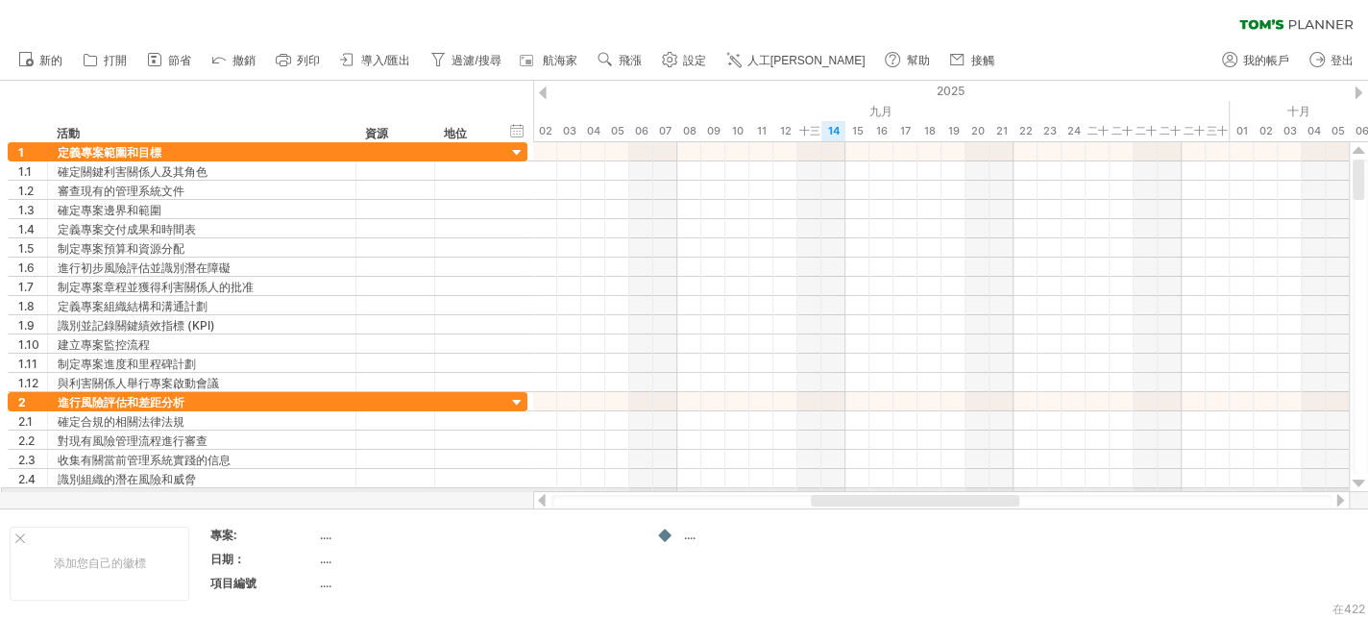
drag, startPoint x: 996, startPoint y: 501, endPoint x: 986, endPoint y: 459, distance: 42.6
click at [986, 491] on div at bounding box center [941, 500] width 817 height 19
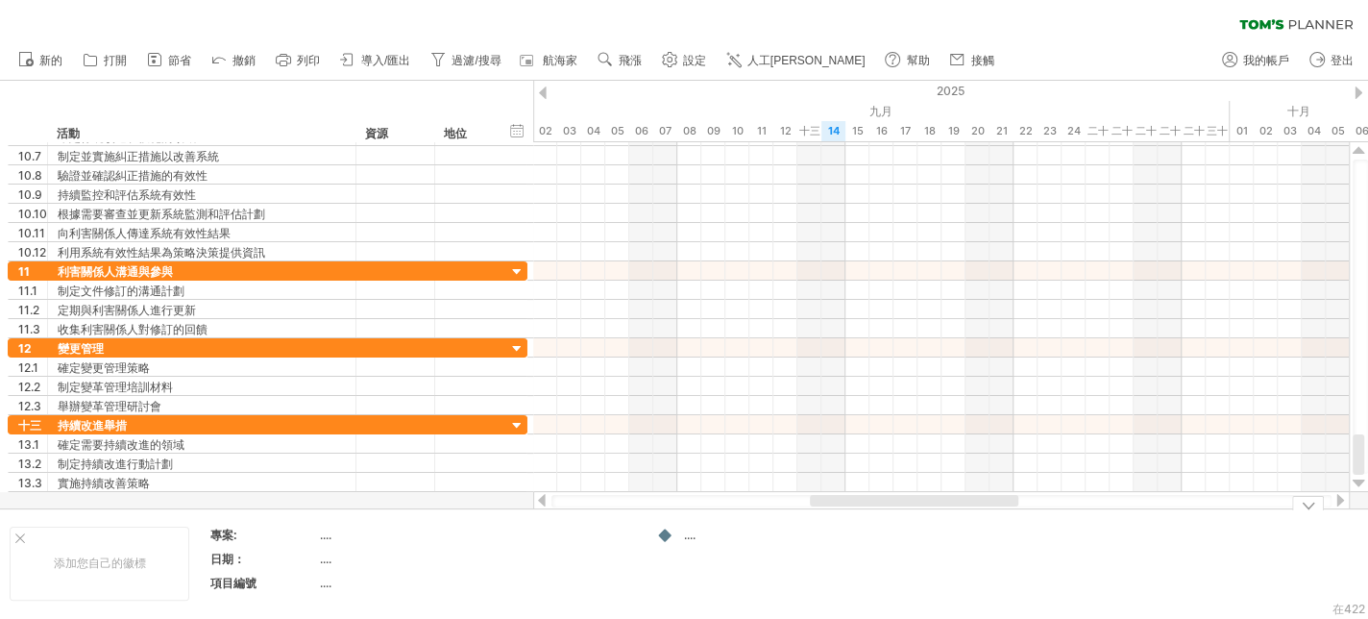
click at [687, 533] on font "...." at bounding box center [690, 534] width 12 height 14
click at [686, 539] on font "...." at bounding box center [690, 534] width 12 height 14
click at [751, 537] on font "刪除圖示" at bounding box center [733, 541] width 46 height 14
drag, startPoint x: 936, startPoint y: 494, endPoint x: 897, endPoint y: 496, distance: 38.5
click at [897, 496] on div at bounding box center [941, 500] width 817 height 19
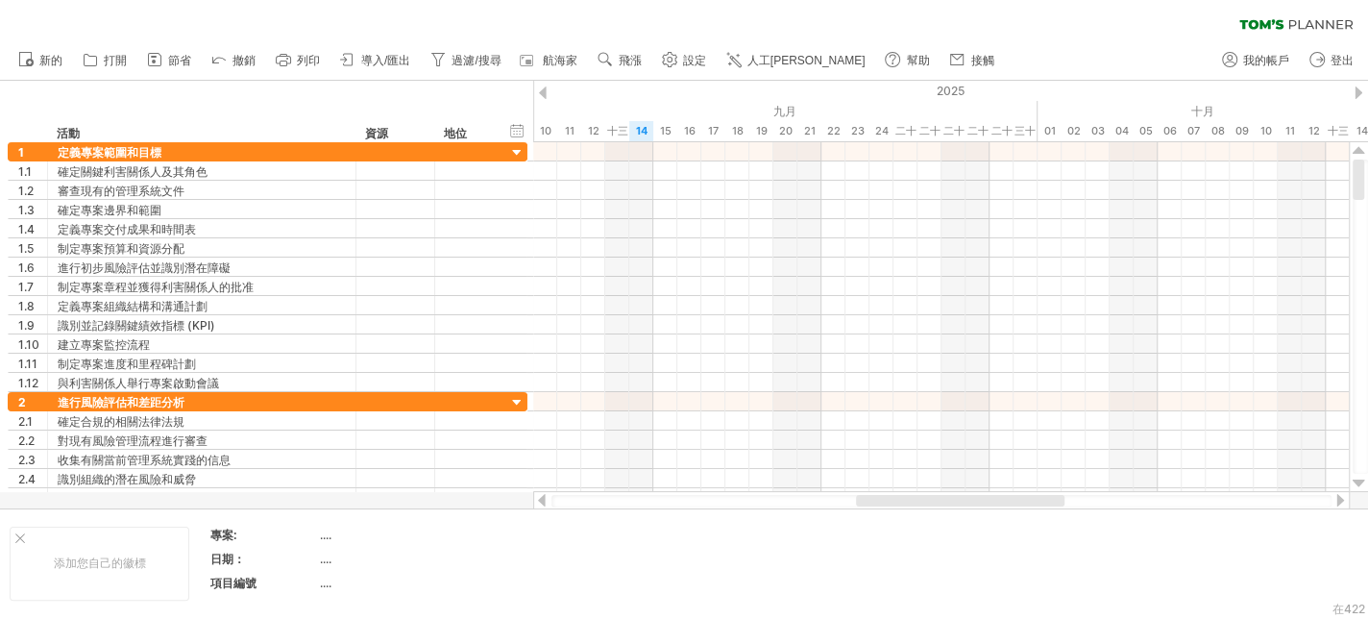
drag, startPoint x: 926, startPoint y: 501, endPoint x: 972, endPoint y: 498, distance: 46.2
click at [972, 498] on div at bounding box center [960, 501] width 208 height 12
